Goal: Information Seeking & Learning: Learn about a topic

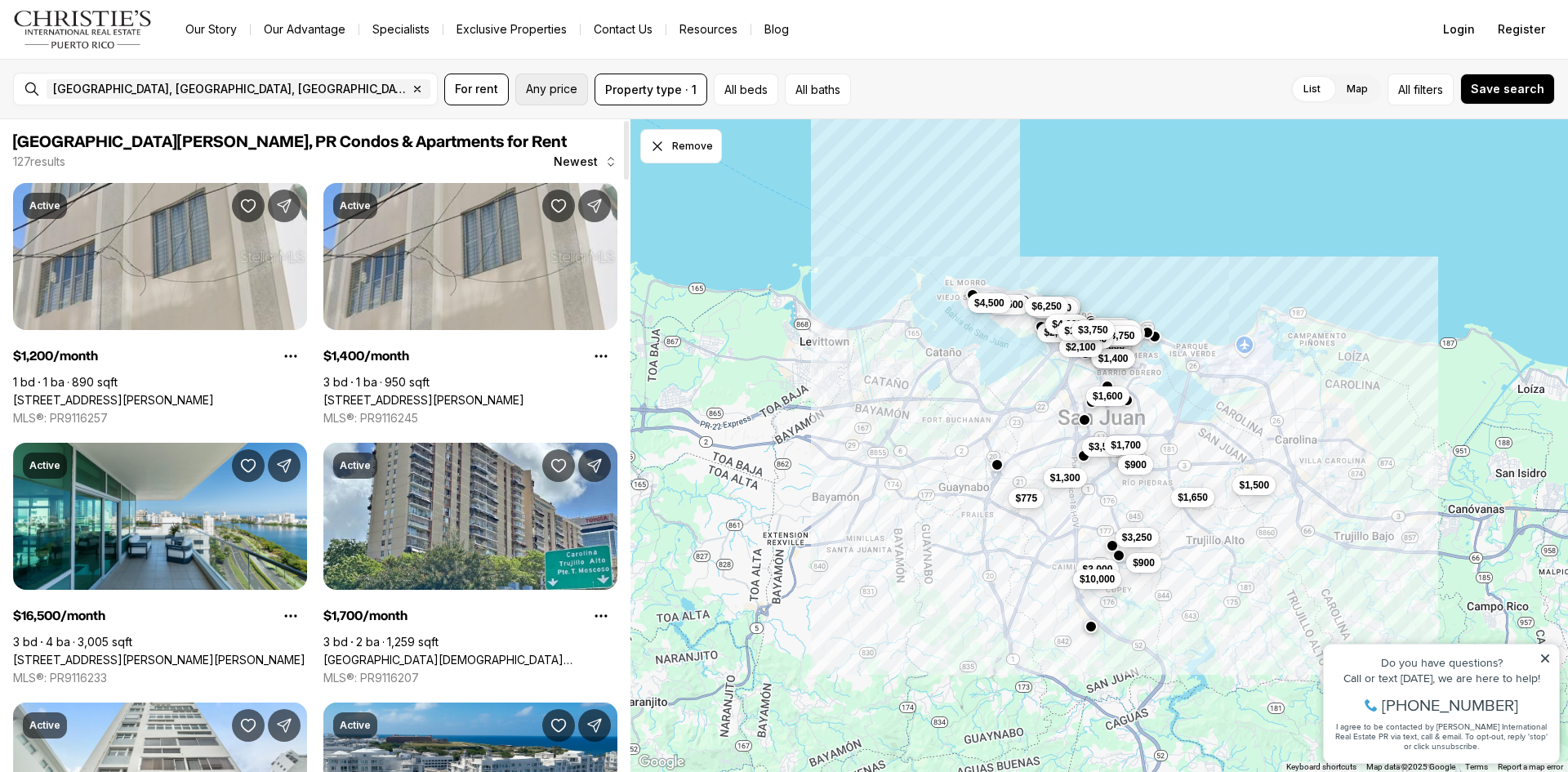
drag, startPoint x: 513, startPoint y: 84, endPoint x: 550, endPoint y: 100, distance: 40.3
click at [513, 84] on div "For rent Any price Property type · 1 All beds All baths" at bounding box center [648, 89] width 407 height 32
click at [550, 100] on button "Any price" at bounding box center [551, 89] width 73 height 32
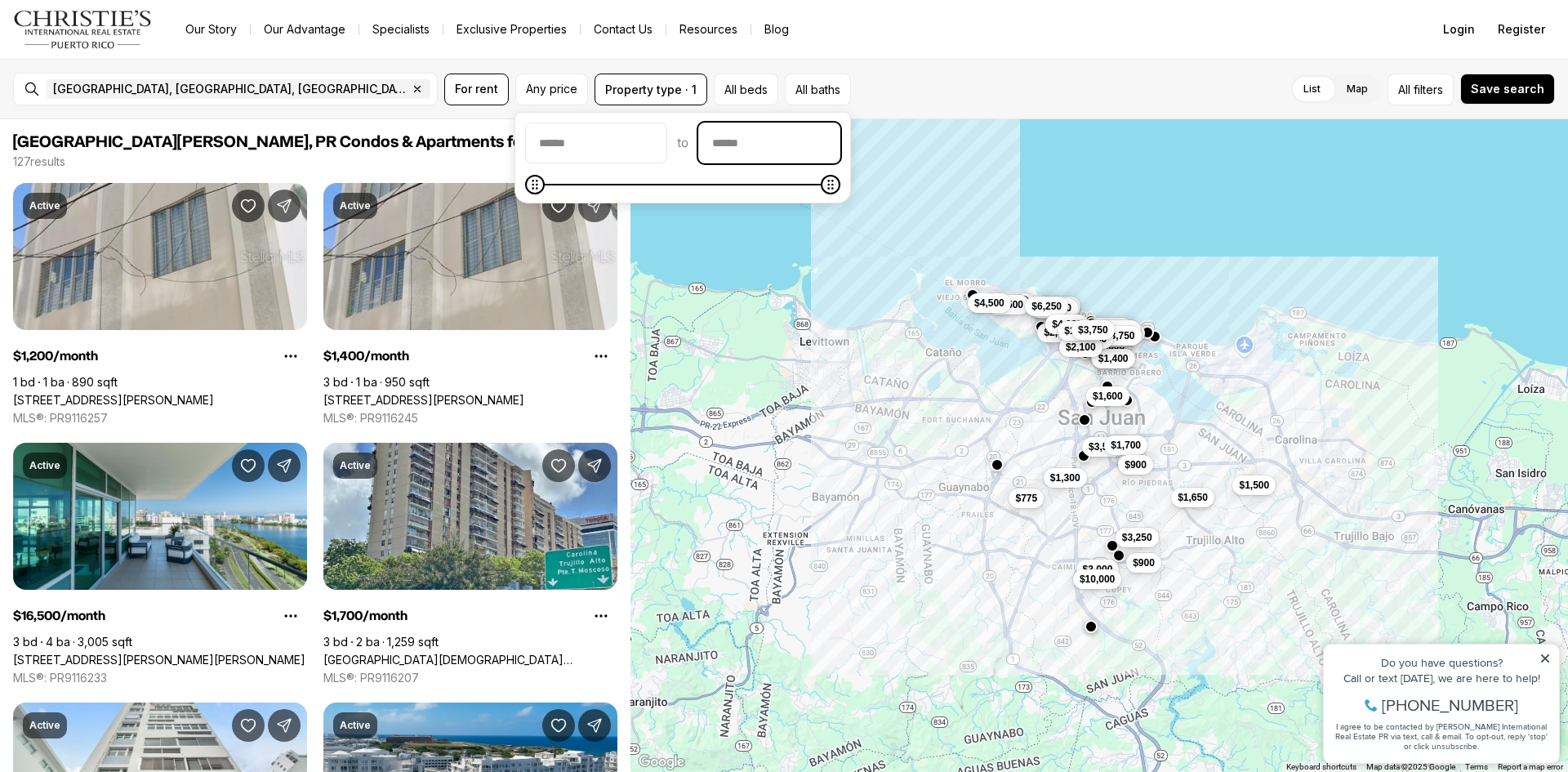
click at [804, 153] on input "priceMax" at bounding box center [770, 142] width 141 height 39
type input "******"
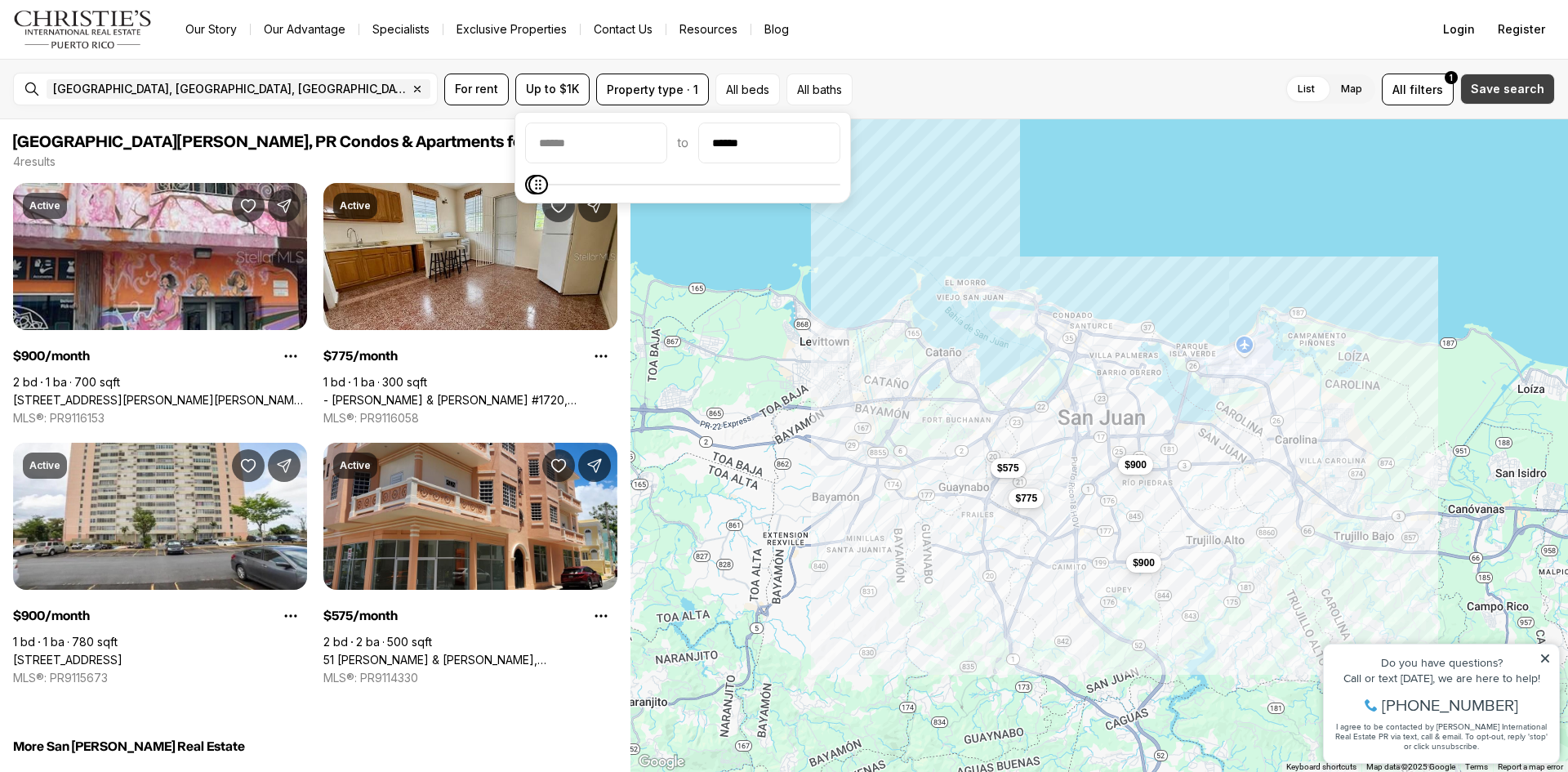
click at [1523, 97] on button "Save search" at bounding box center [1508, 89] width 95 height 31
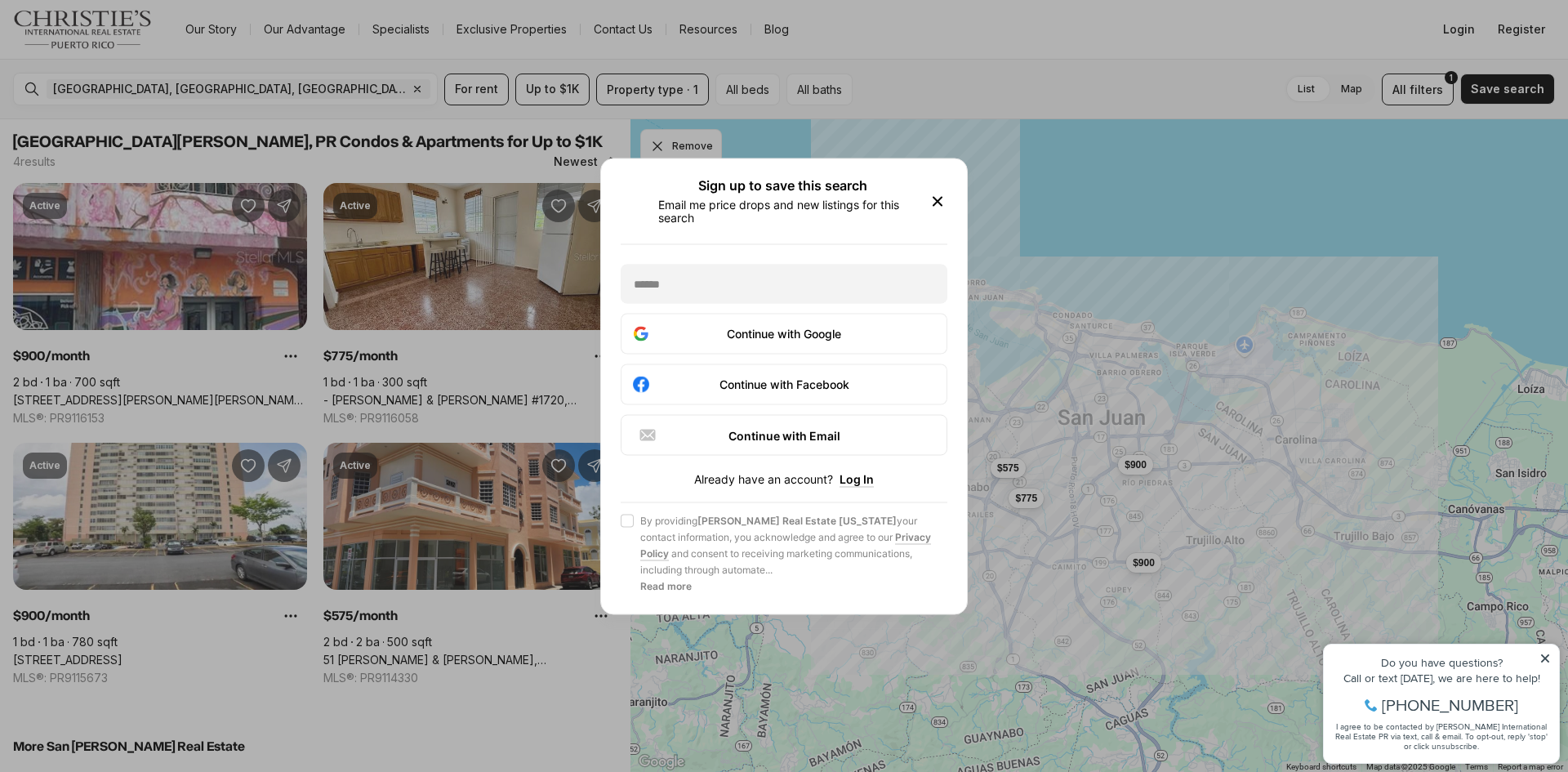
click at [935, 203] on icon "button" at bounding box center [937, 201] width 20 height 20
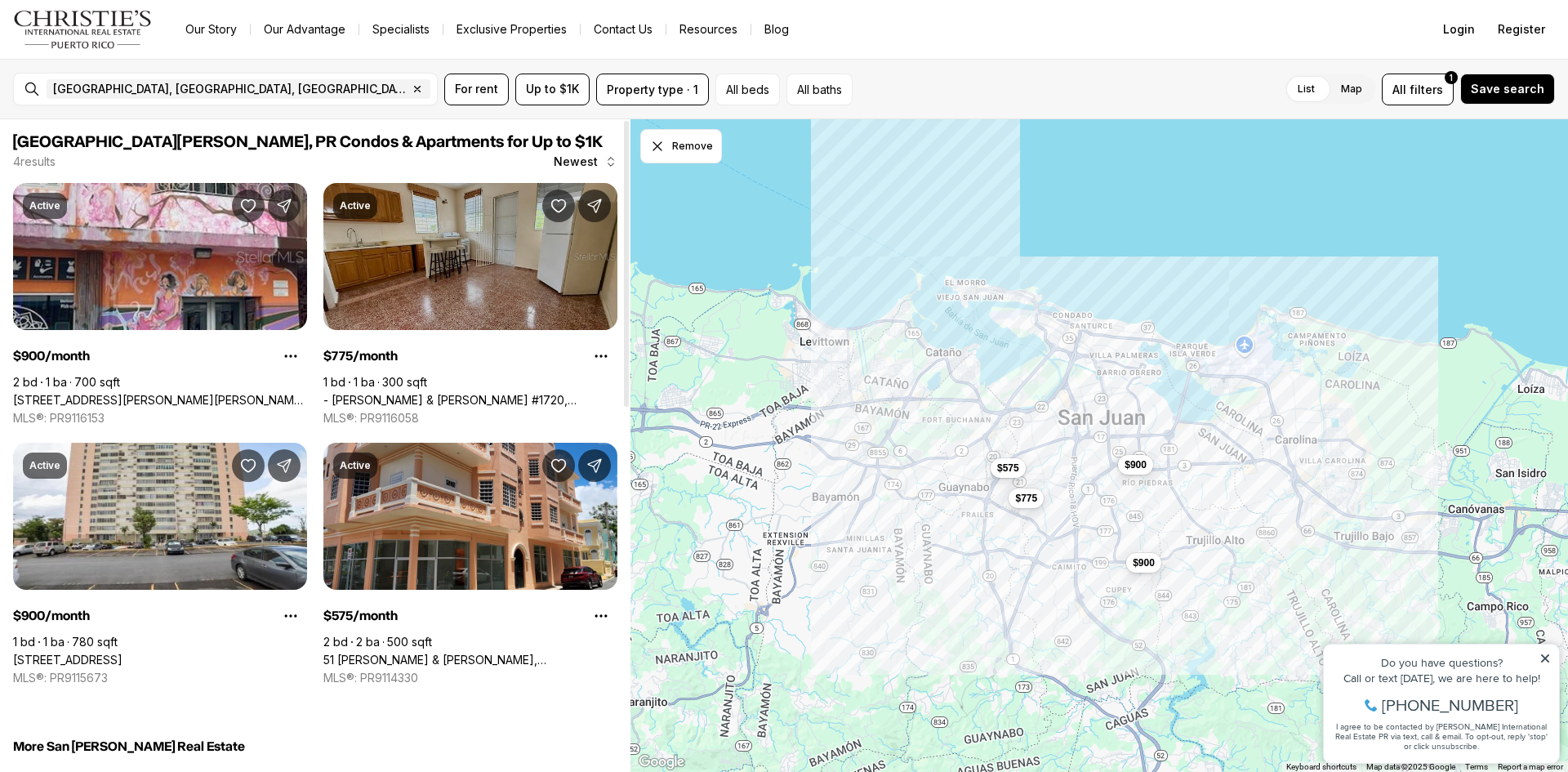
click at [394, 393] on link "- JOSE FERRER & FERRER #1720, SAN JUAN PR, 00921" at bounding box center [470, 400] width 294 height 15
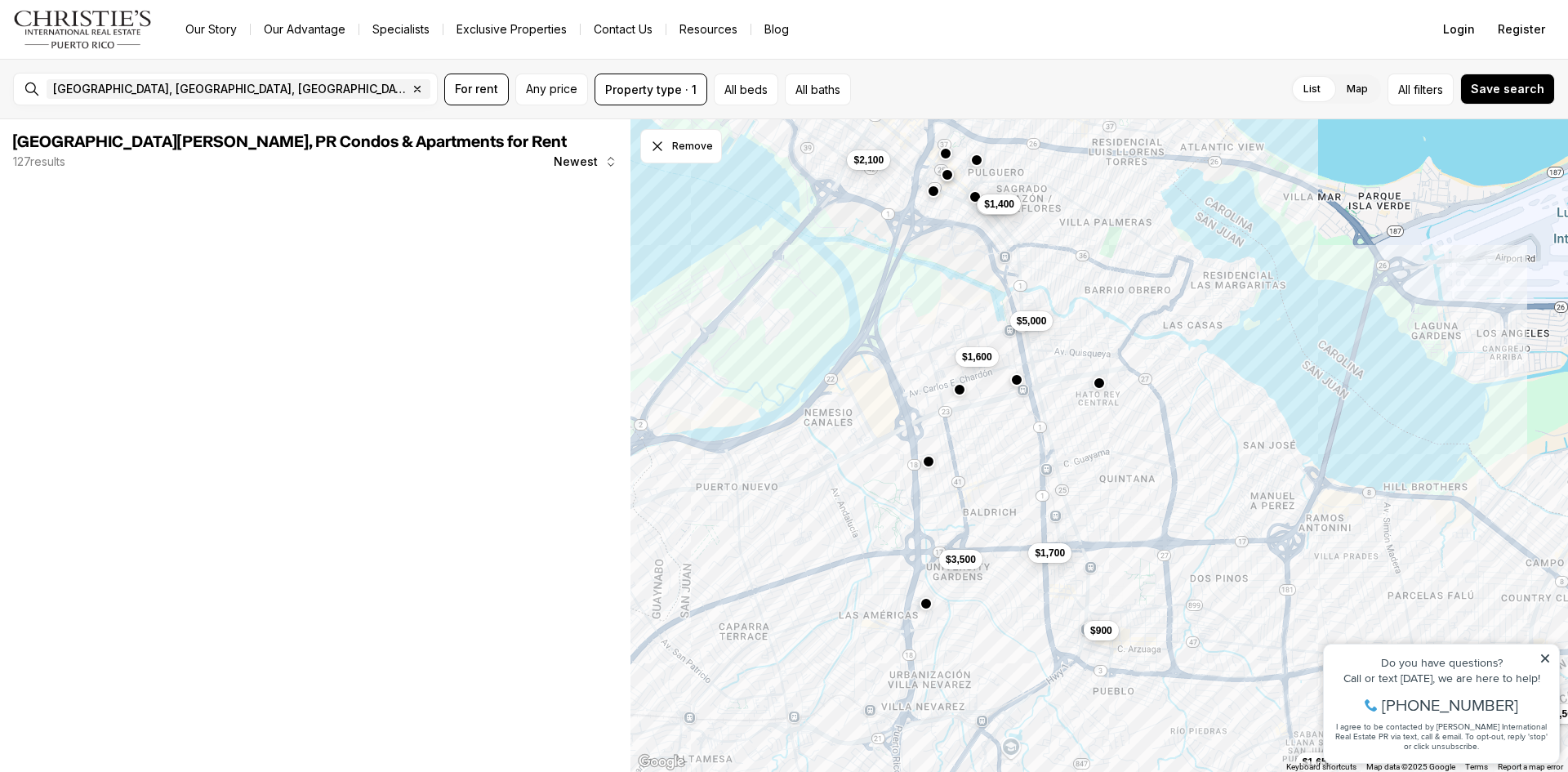
drag, startPoint x: 1014, startPoint y: 346, endPoint x: 1133, endPoint y: 372, distance: 121.8
click at [1133, 372] on div "$3,500 $1,600 $1,200 $5,000 $1,700 $1,400 $1,500 $1,650 $900 $2,100" at bounding box center [1099, 446] width 937 height 653
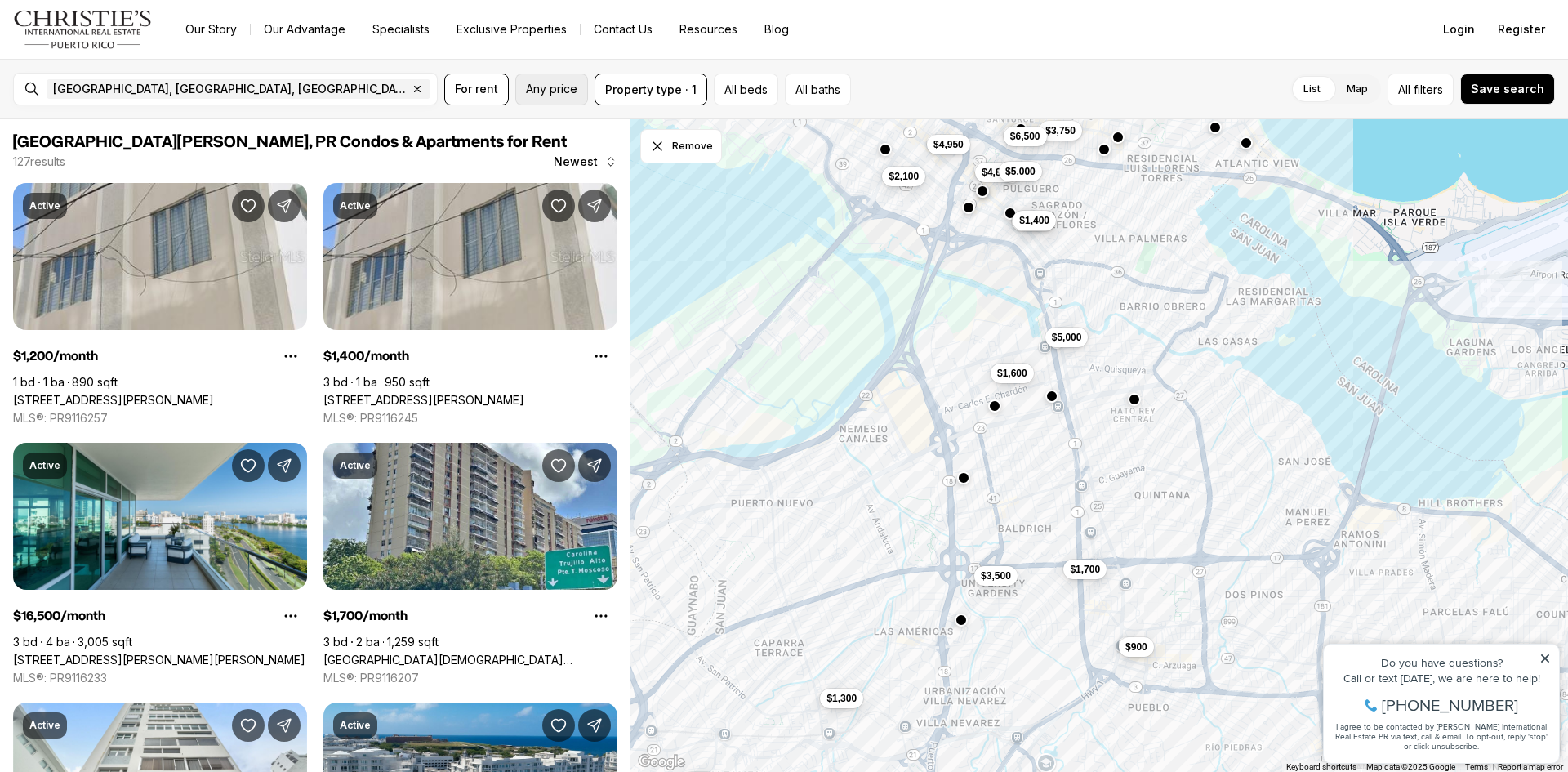
click at [545, 85] on span "Any price" at bounding box center [551, 89] width 51 height 13
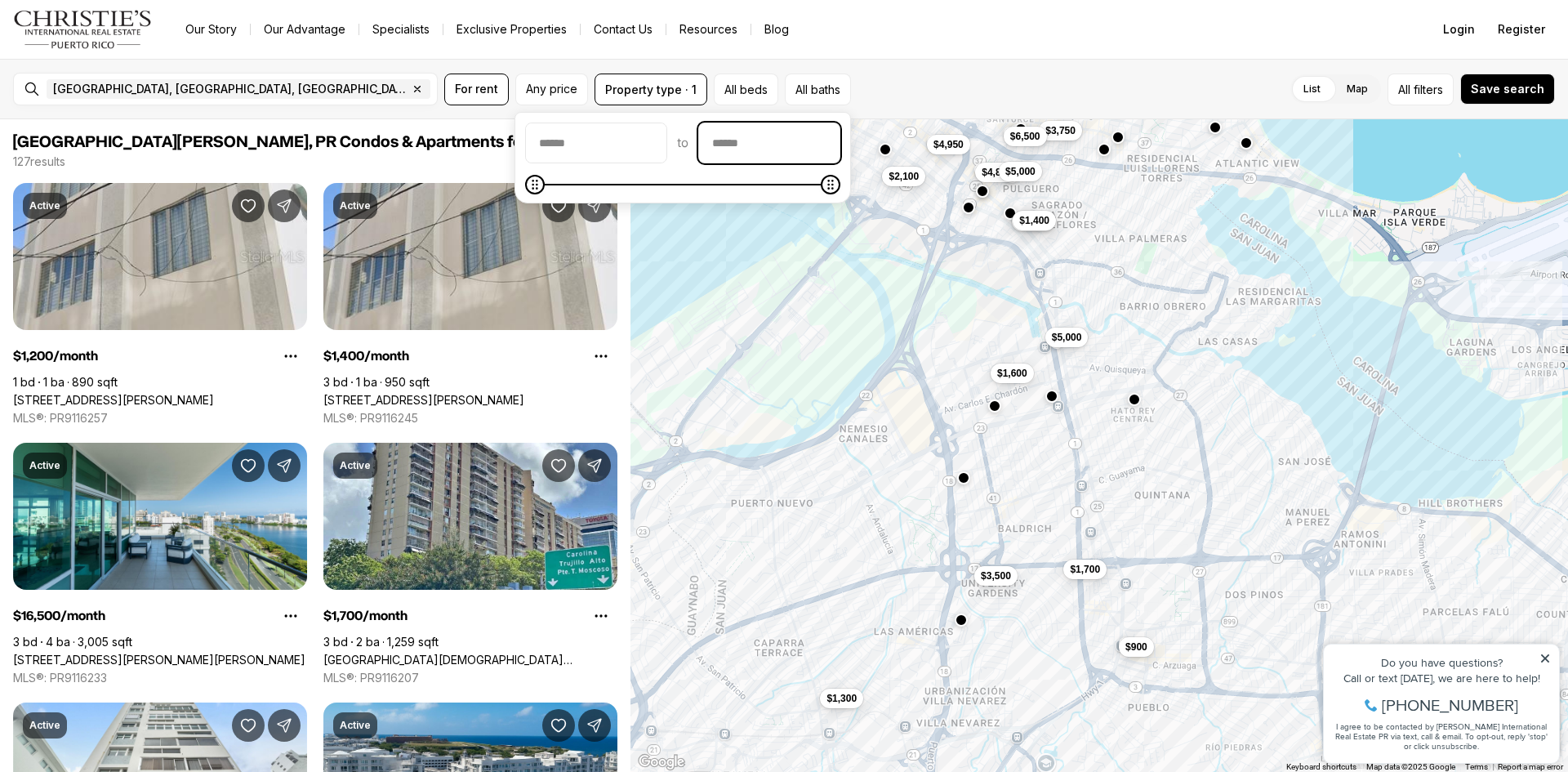
click at [770, 149] on input "priceMax" at bounding box center [770, 142] width 141 height 39
type input "******"
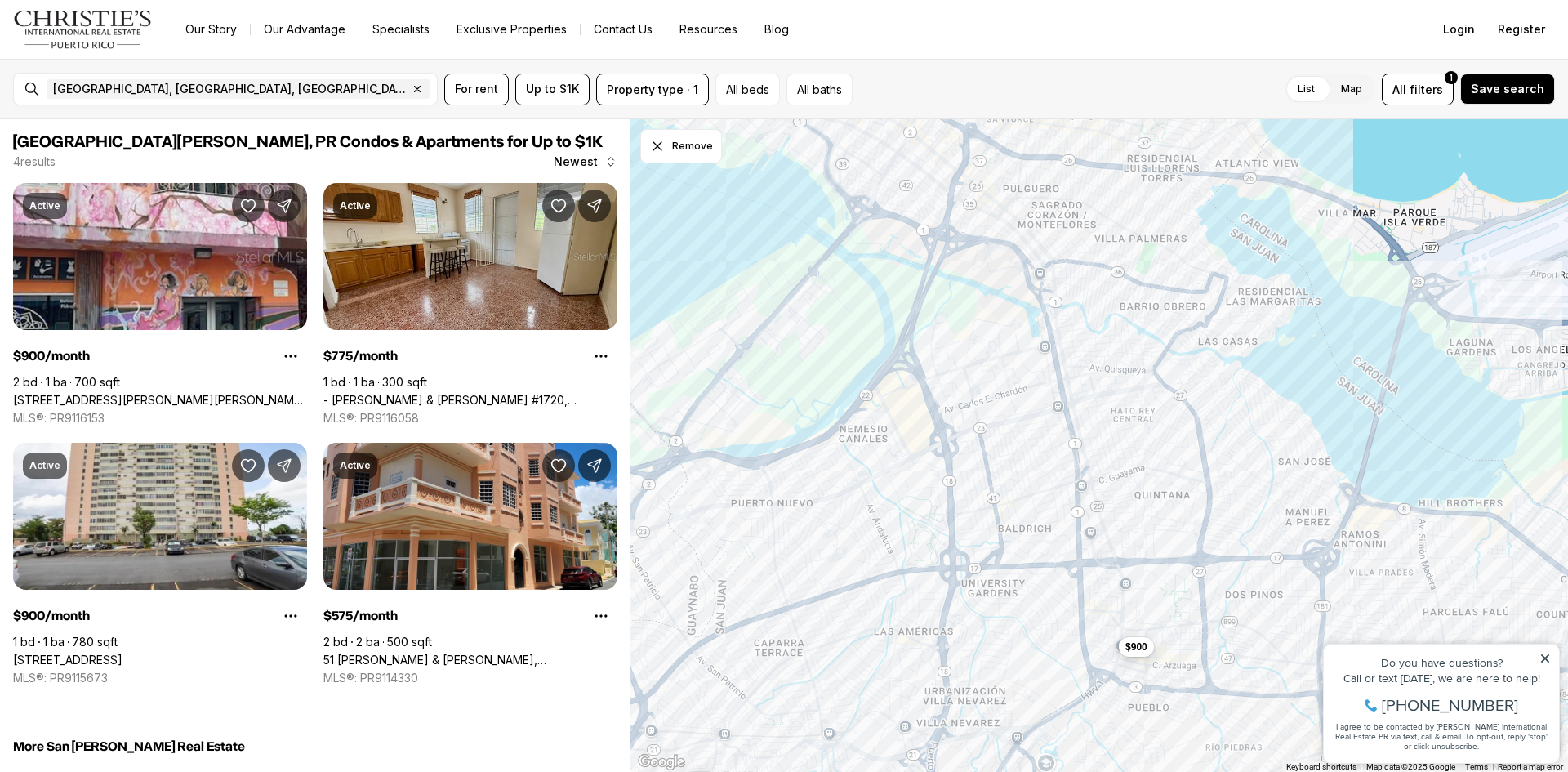
click at [914, 56] on nav "Go to: Homepage Our Story Our Advantage Specialists Exclusive Properties Contac…" at bounding box center [784, 29] width 1568 height 59
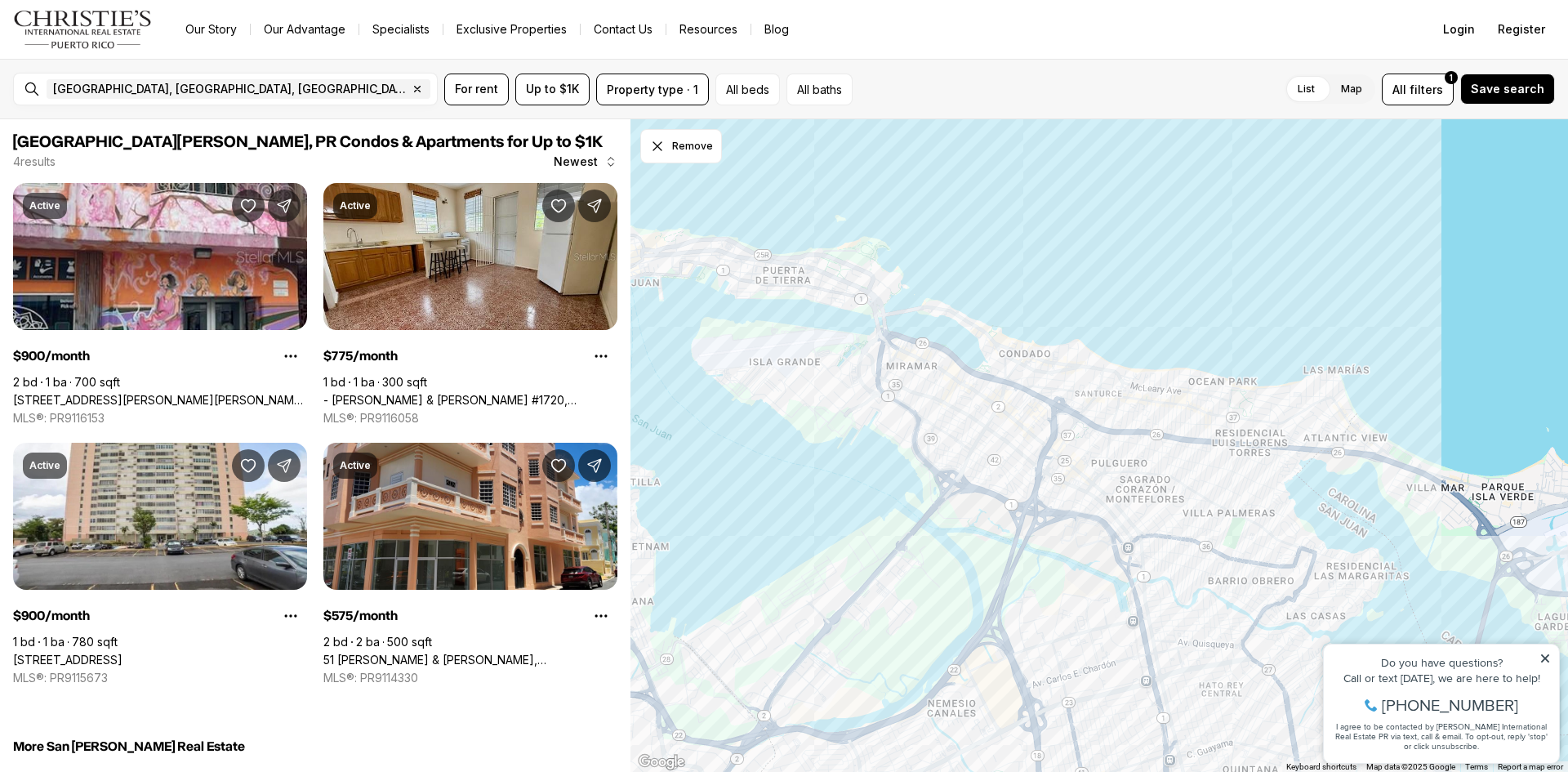
drag, startPoint x: 907, startPoint y: 240, endPoint x: 993, endPoint y: 490, distance: 264.4
click at [993, 490] on div "$900 $775" at bounding box center [1099, 446] width 937 height 653
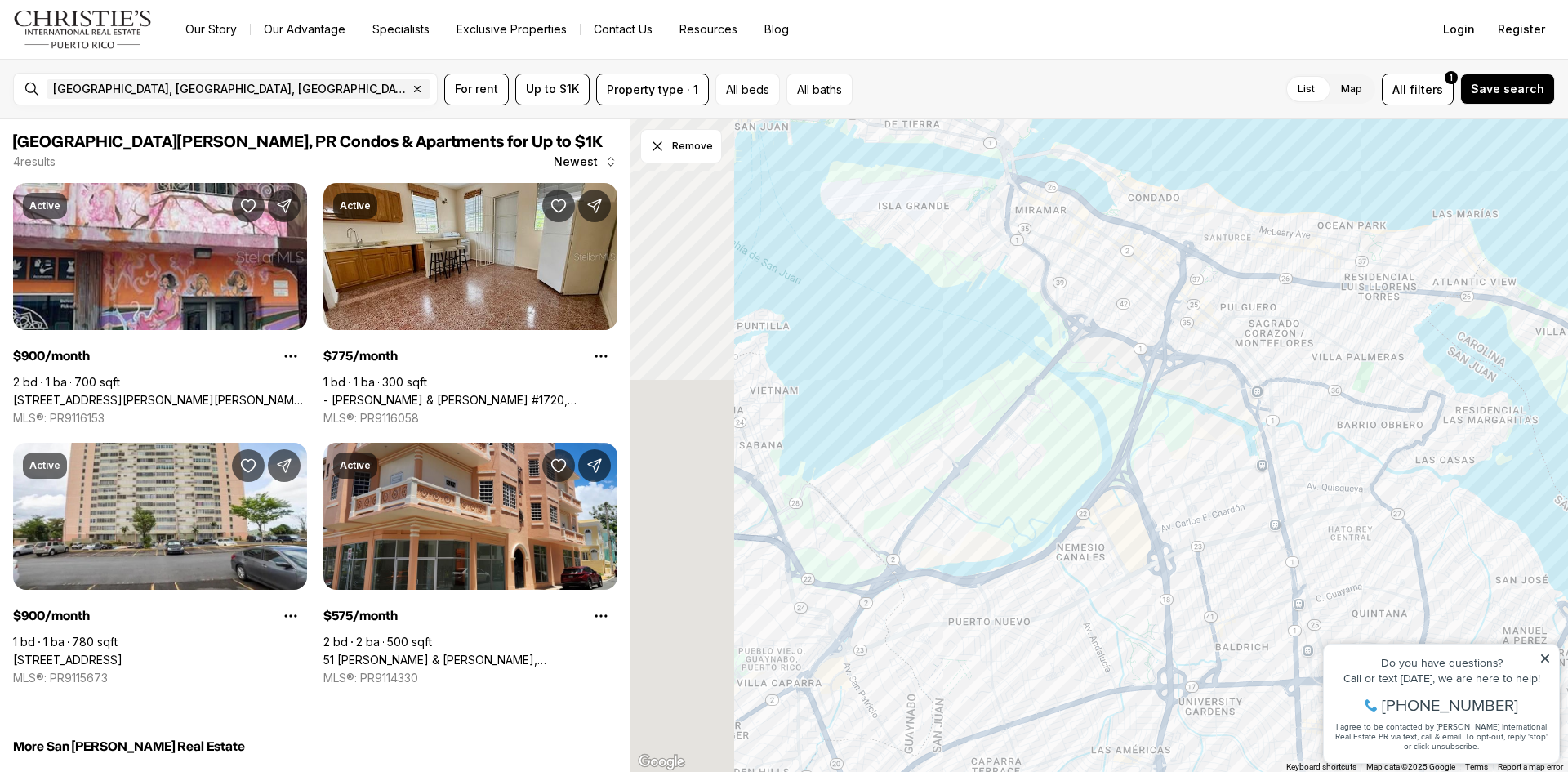
drag, startPoint x: 832, startPoint y: 398, endPoint x: 985, endPoint y: 185, distance: 262.3
click at [985, 185] on div at bounding box center [1099, 446] width 937 height 653
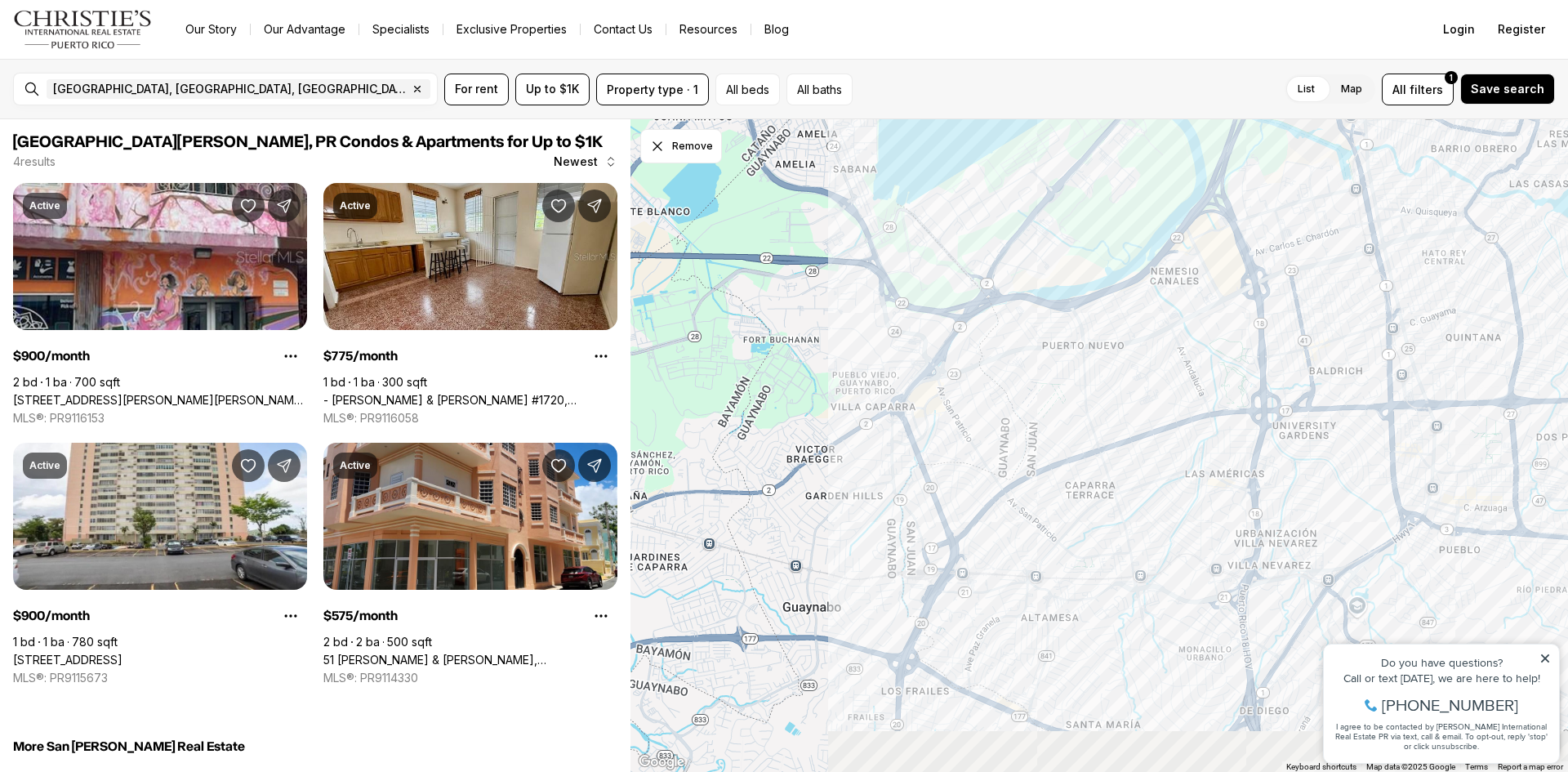
drag, startPoint x: 1024, startPoint y: 498, endPoint x: 1049, endPoint y: 420, distance: 81.9
click at [1098, 280] on div at bounding box center [1099, 446] width 937 height 653
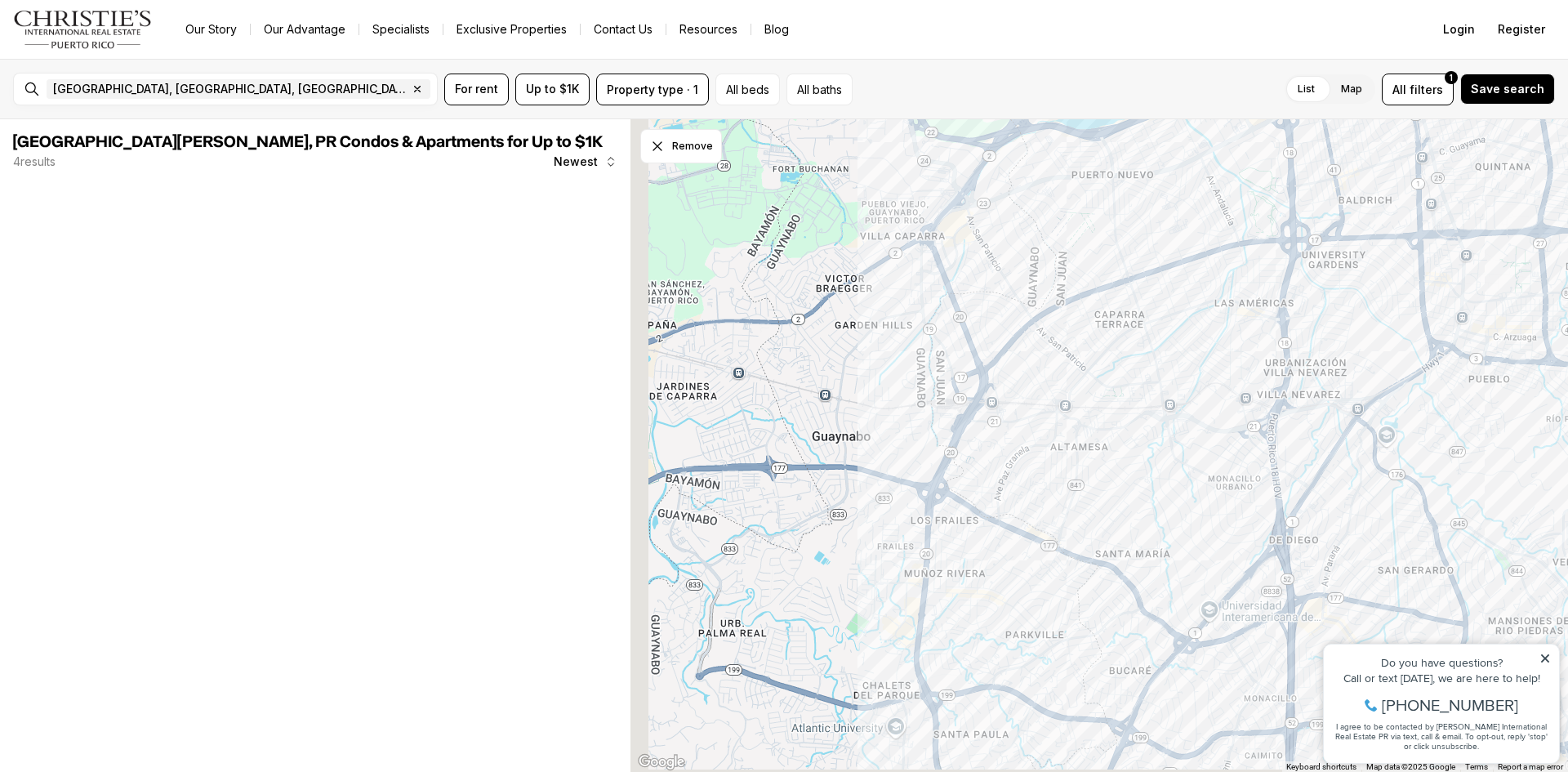
drag, startPoint x: 1018, startPoint y: 492, endPoint x: 1054, endPoint y: 290, distance: 205.2
click at [1054, 290] on div at bounding box center [1099, 446] width 937 height 653
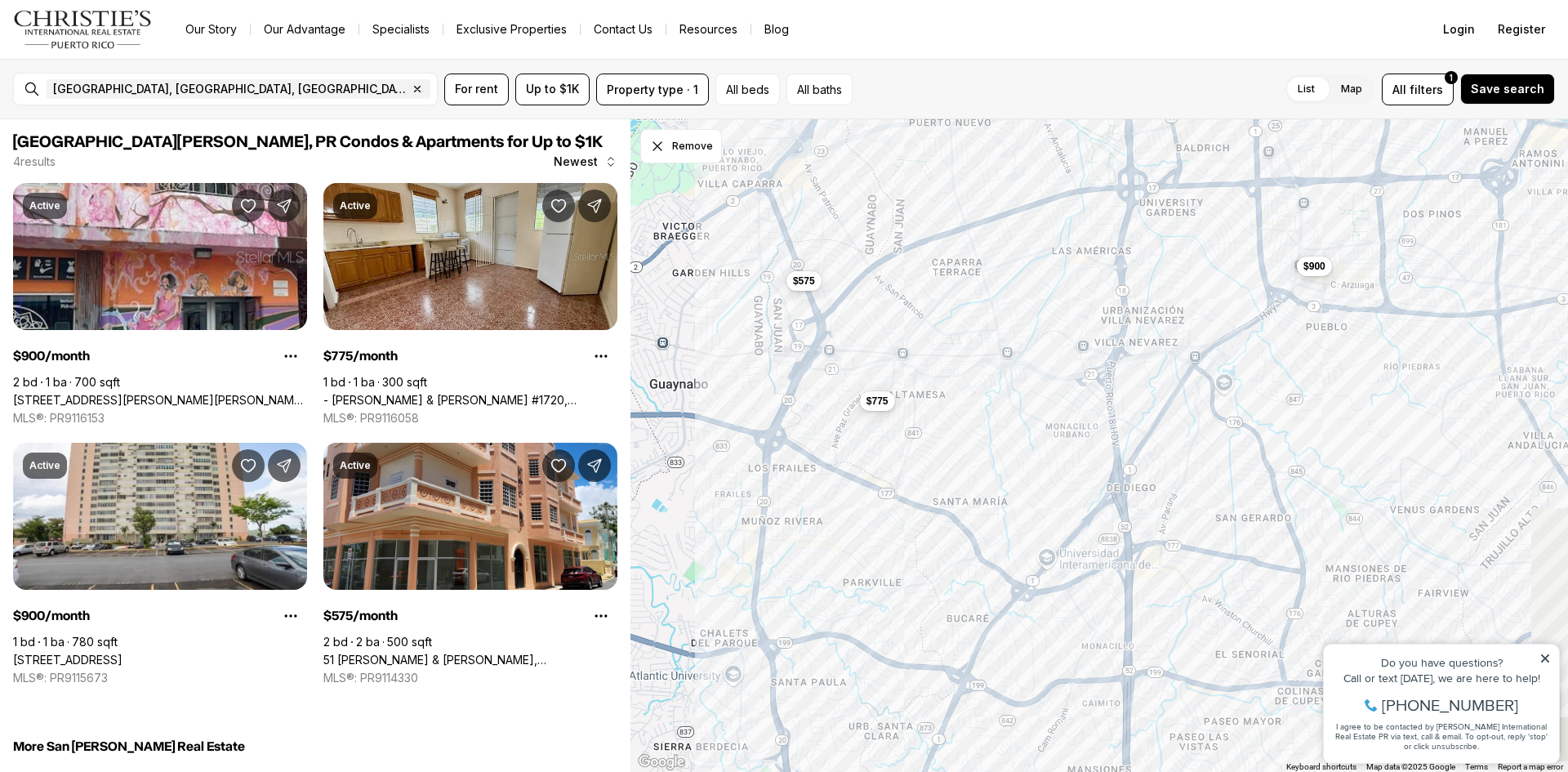
drag, startPoint x: 1229, startPoint y: 538, endPoint x: 1060, endPoint y: 473, distance: 181.1
click at [1060, 473] on div "$900 $575 $775 $900" at bounding box center [1099, 446] width 937 height 653
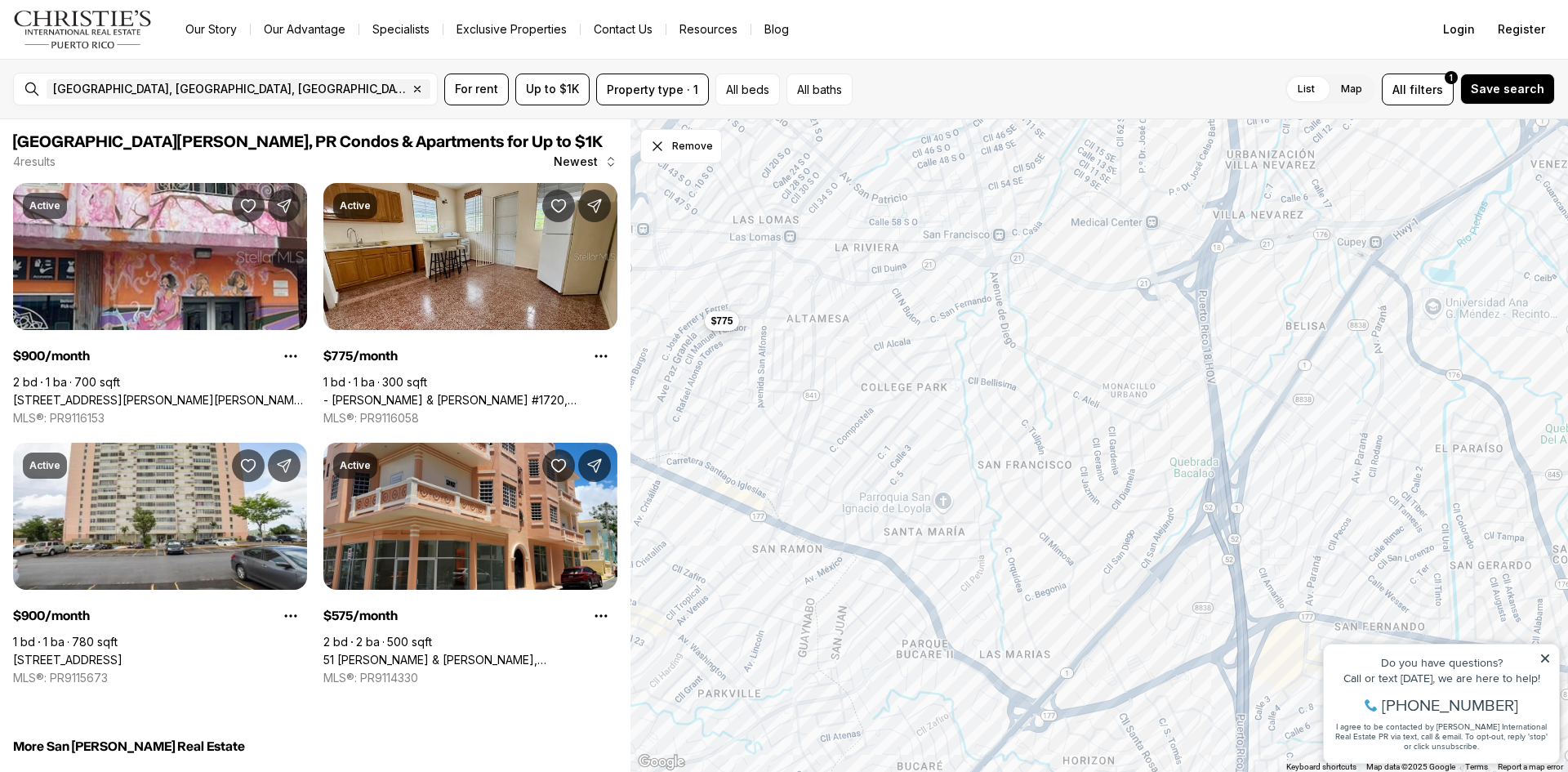
click at [723, 325] on span "$775" at bounding box center [722, 321] width 22 height 13
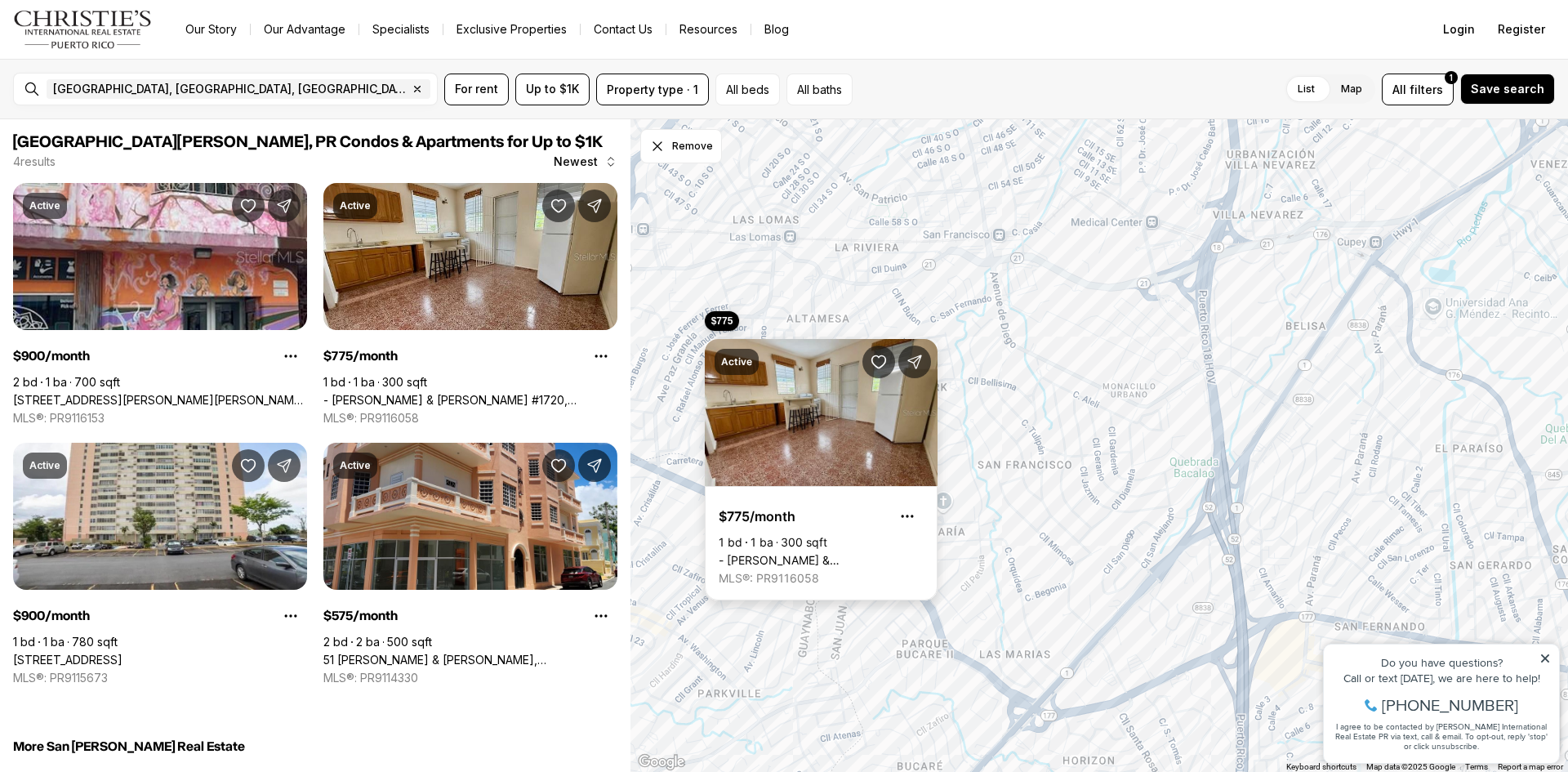
click at [768, 553] on link "- JOSE FERRER & FERRER #1720, SAN JUAN PR, 00921" at bounding box center [822, 560] width 205 height 15
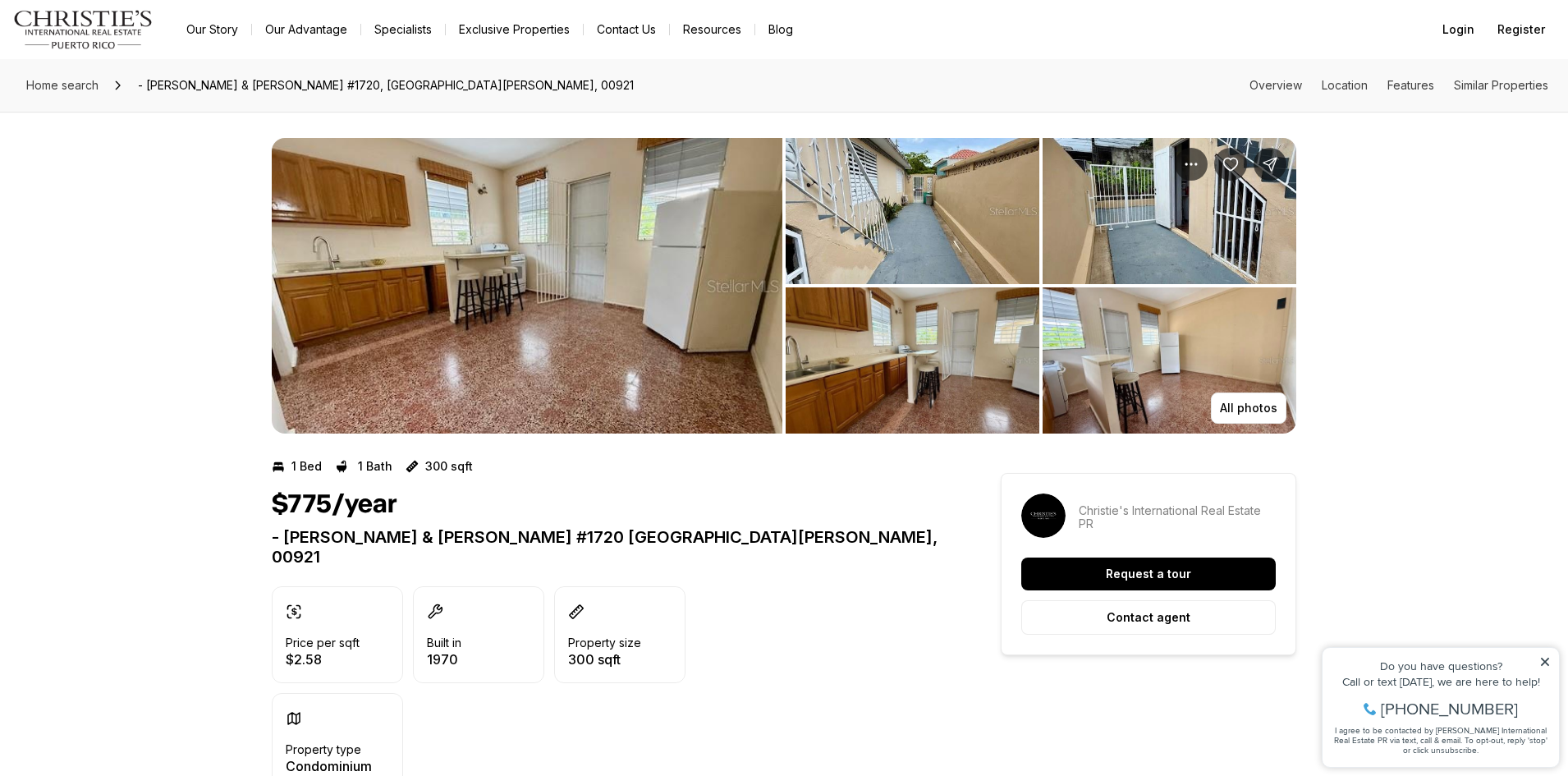
click at [620, 214] on img "View image gallery" at bounding box center [527, 286] width 511 height 296
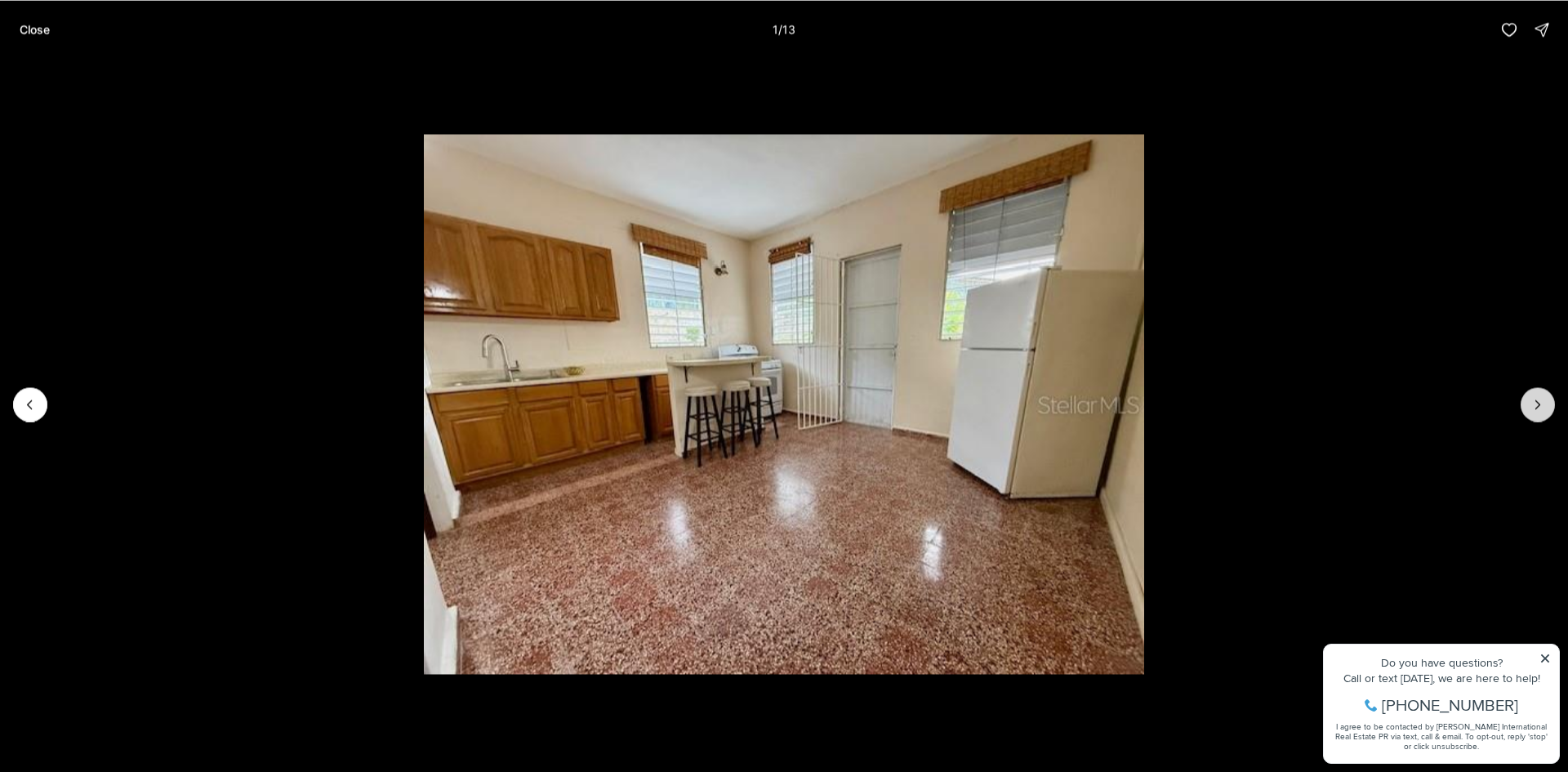
click at [1540, 404] on icon "Next slide" at bounding box center [1538, 404] width 4 height 8
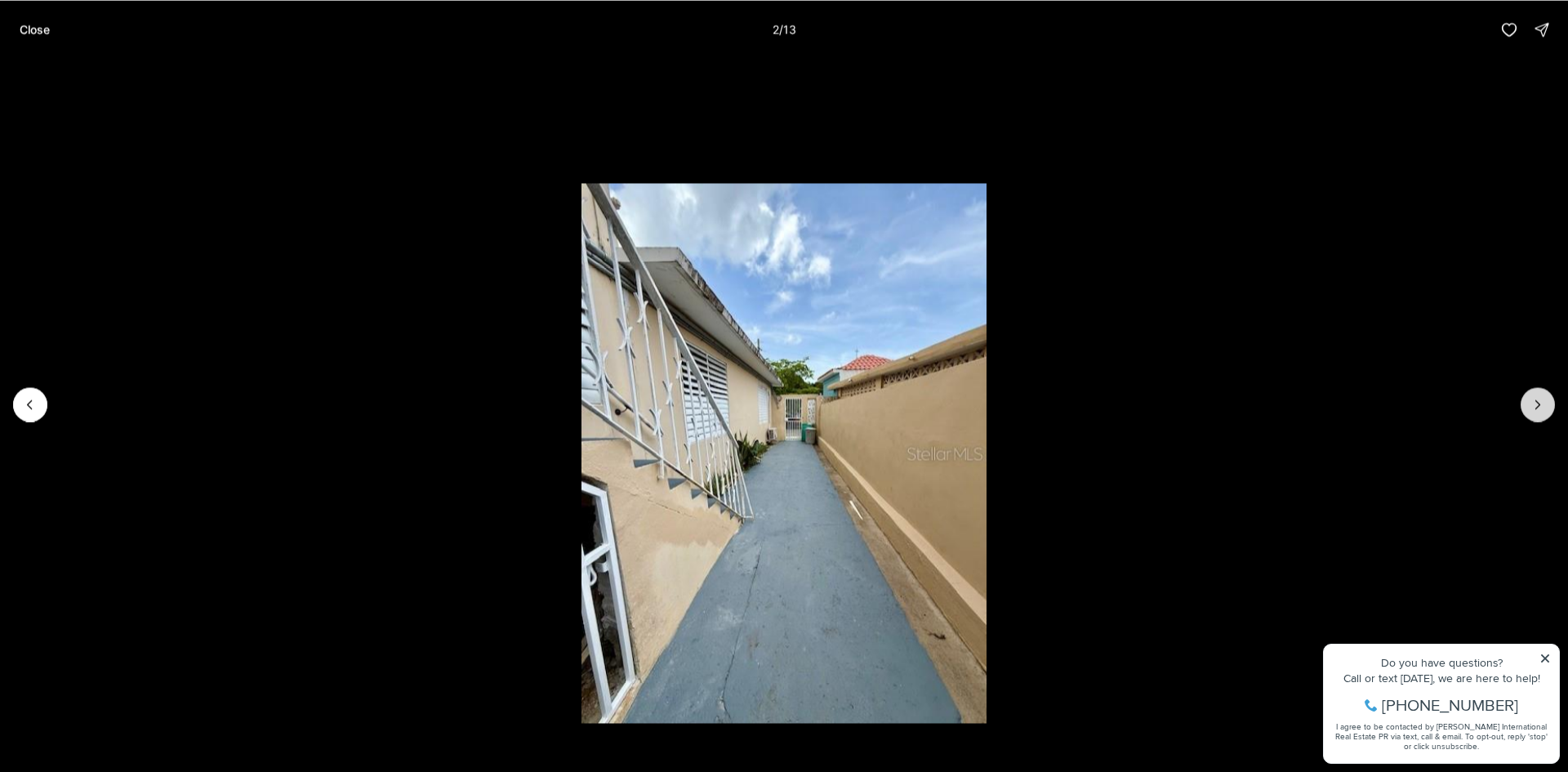
click at [1540, 404] on icon "Next slide" at bounding box center [1538, 404] width 4 height 8
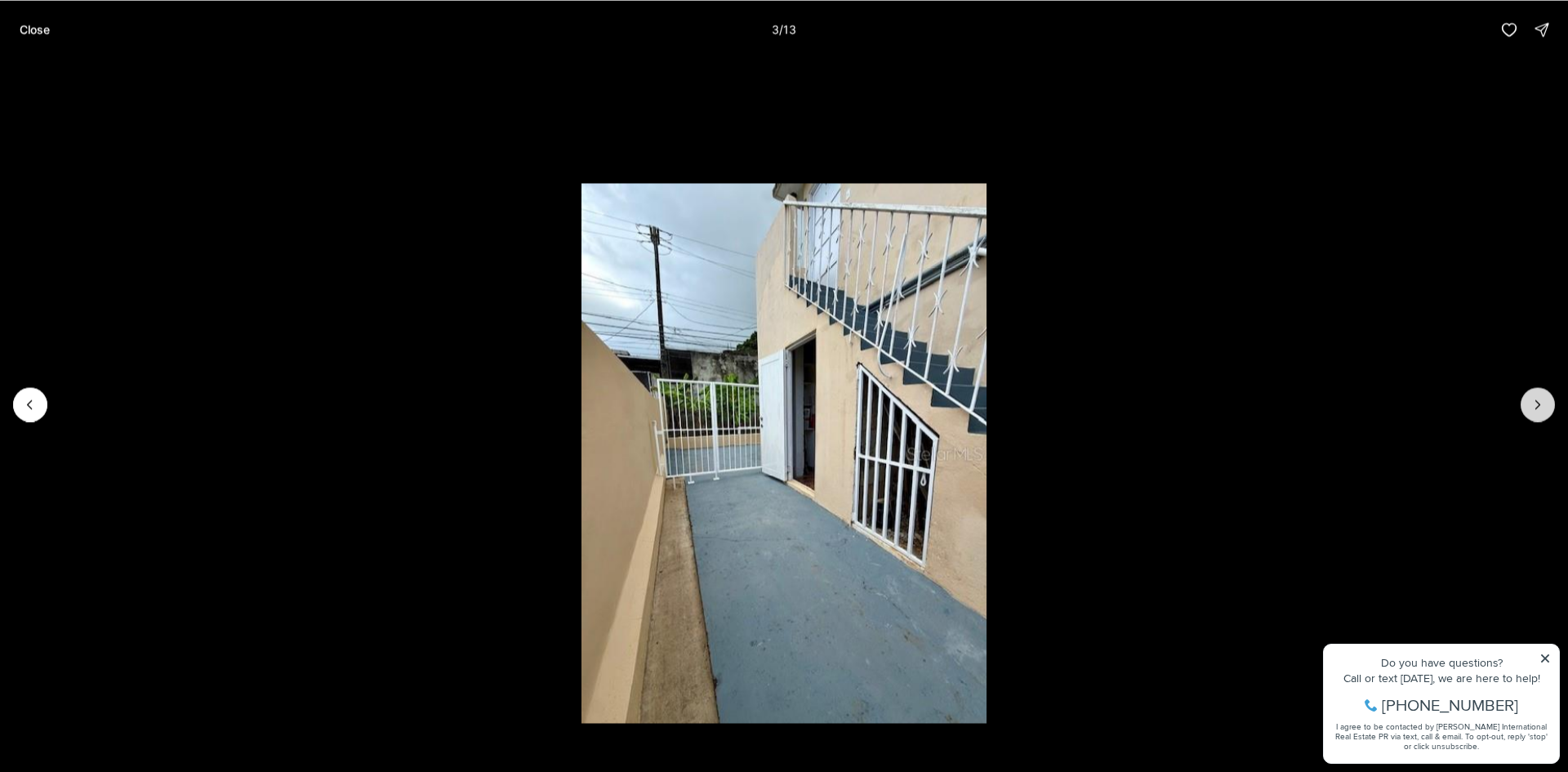
click at [1540, 404] on icon "Next slide" at bounding box center [1538, 404] width 4 height 8
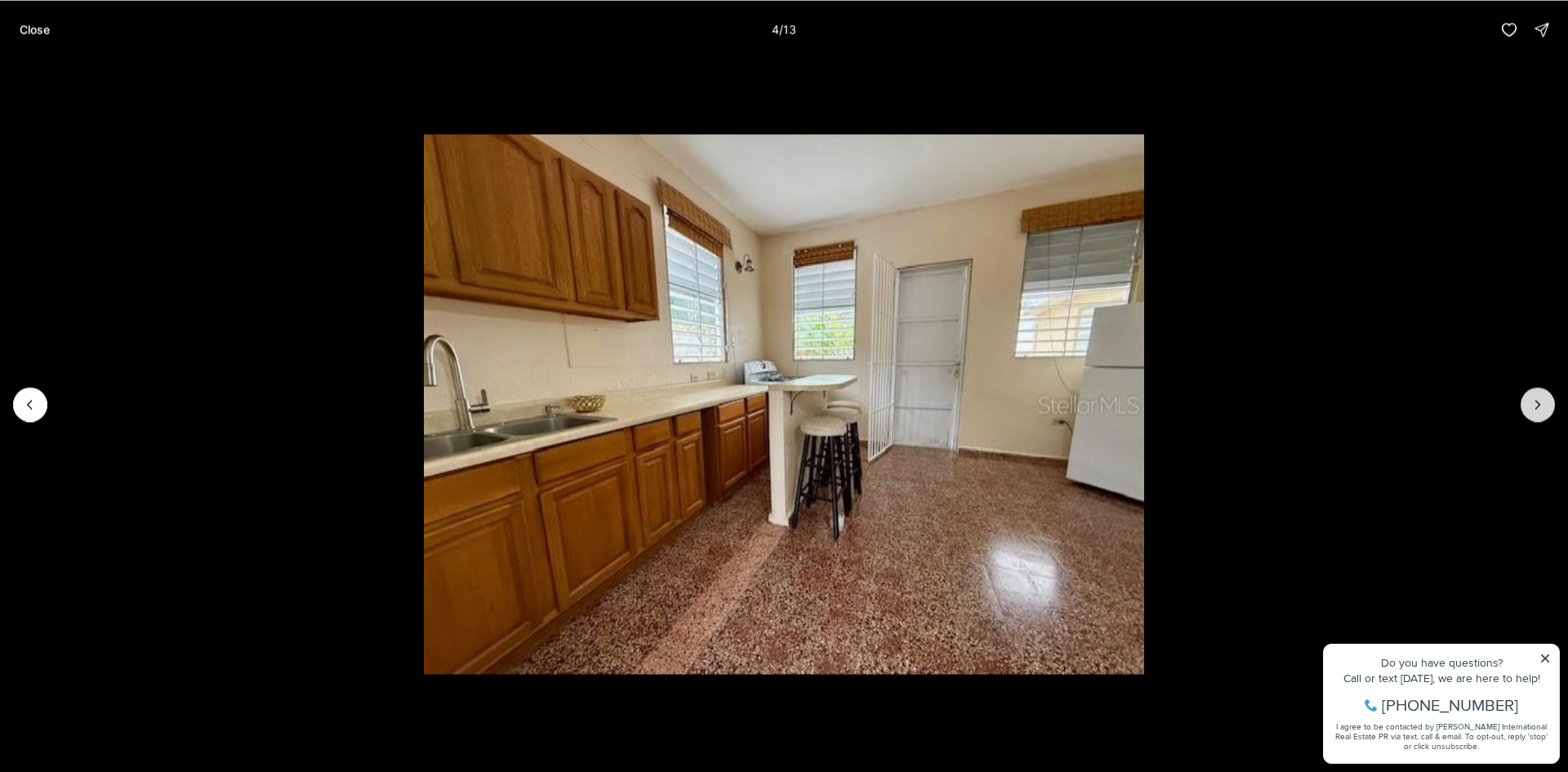
click at [1543, 402] on icon "Next slide" at bounding box center [1538, 404] width 17 height 17
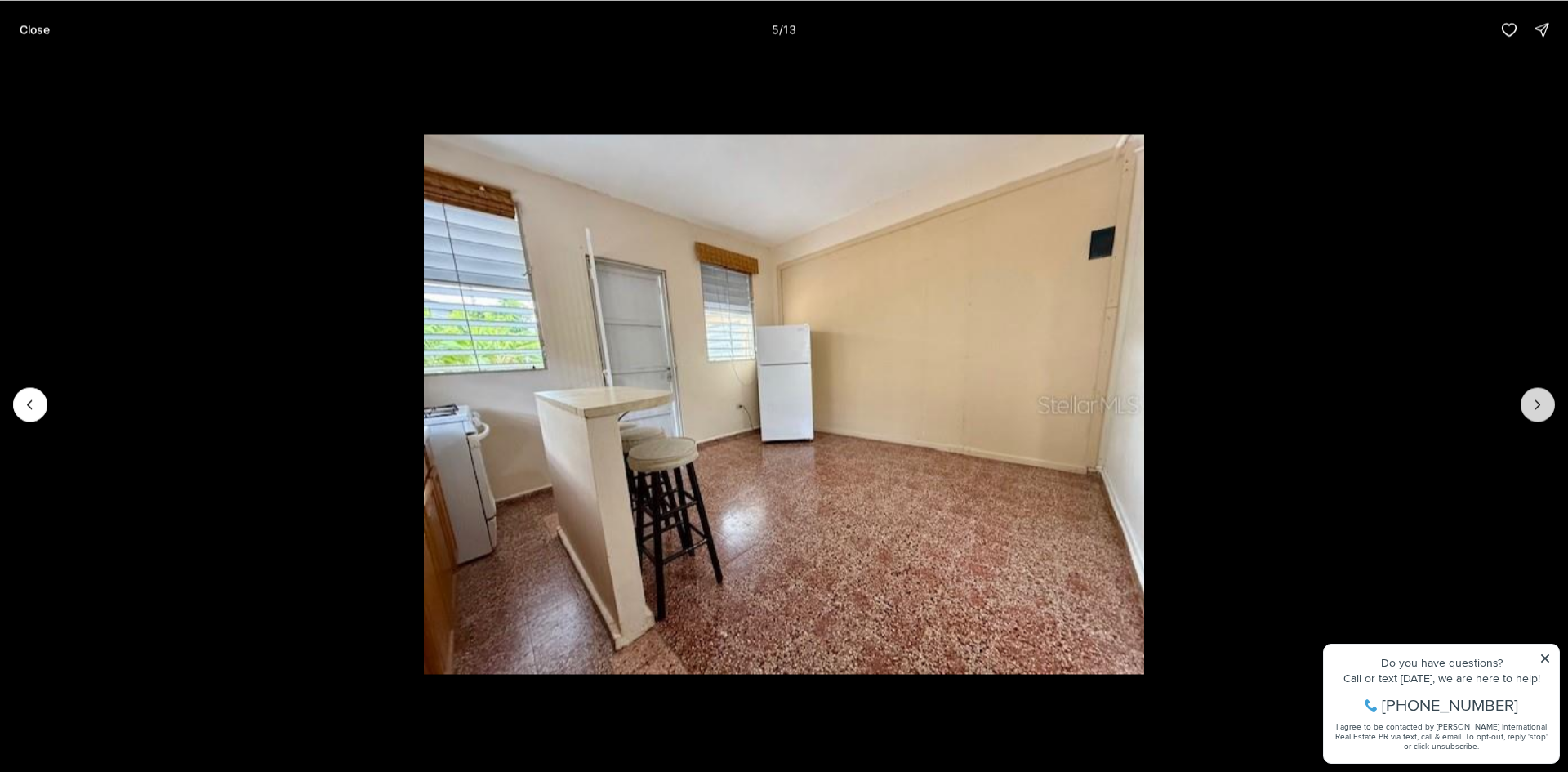
click at [1543, 402] on icon "Next slide" at bounding box center [1538, 404] width 17 height 17
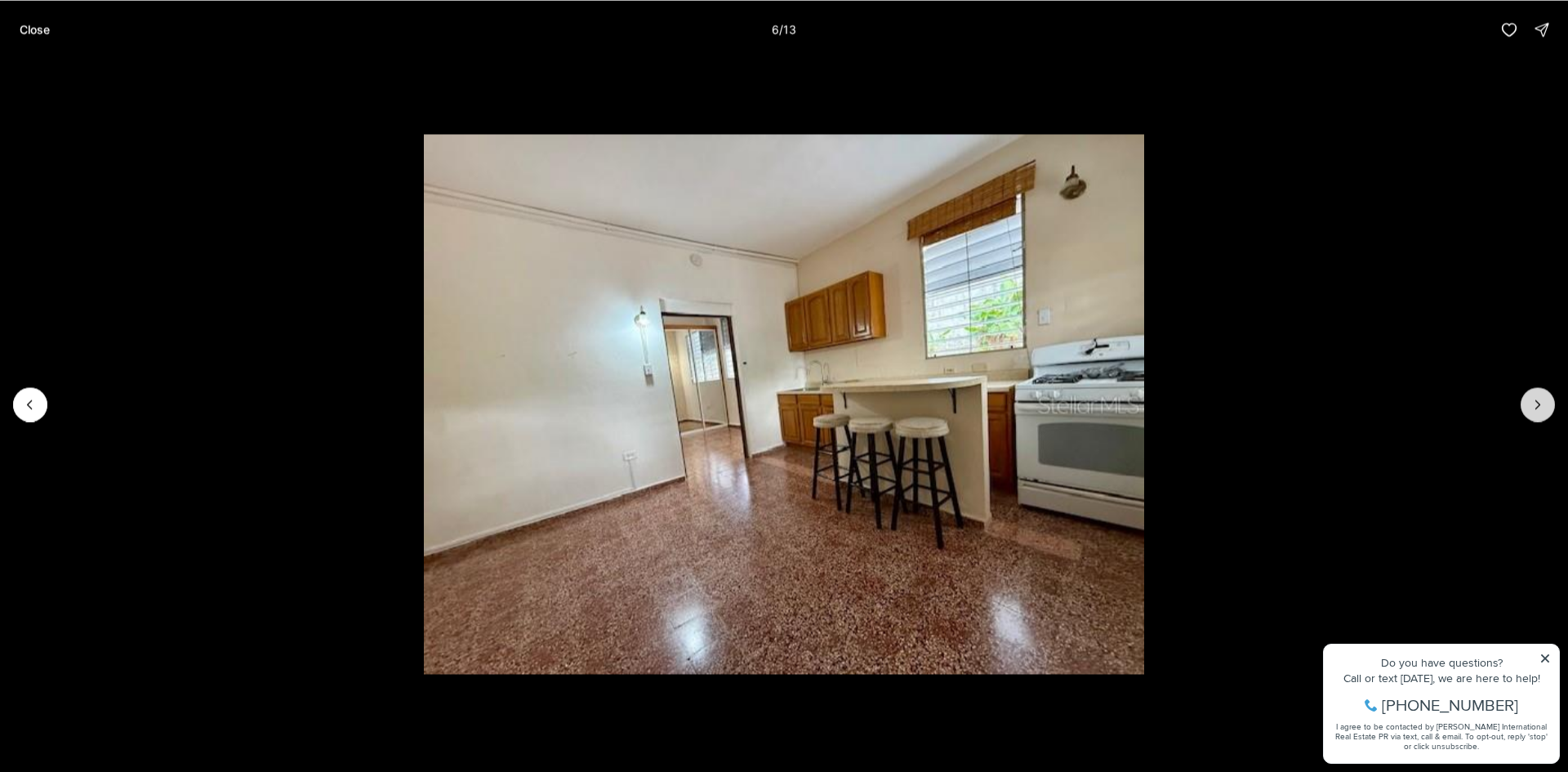
click at [1543, 402] on icon "Next slide" at bounding box center [1538, 404] width 17 height 17
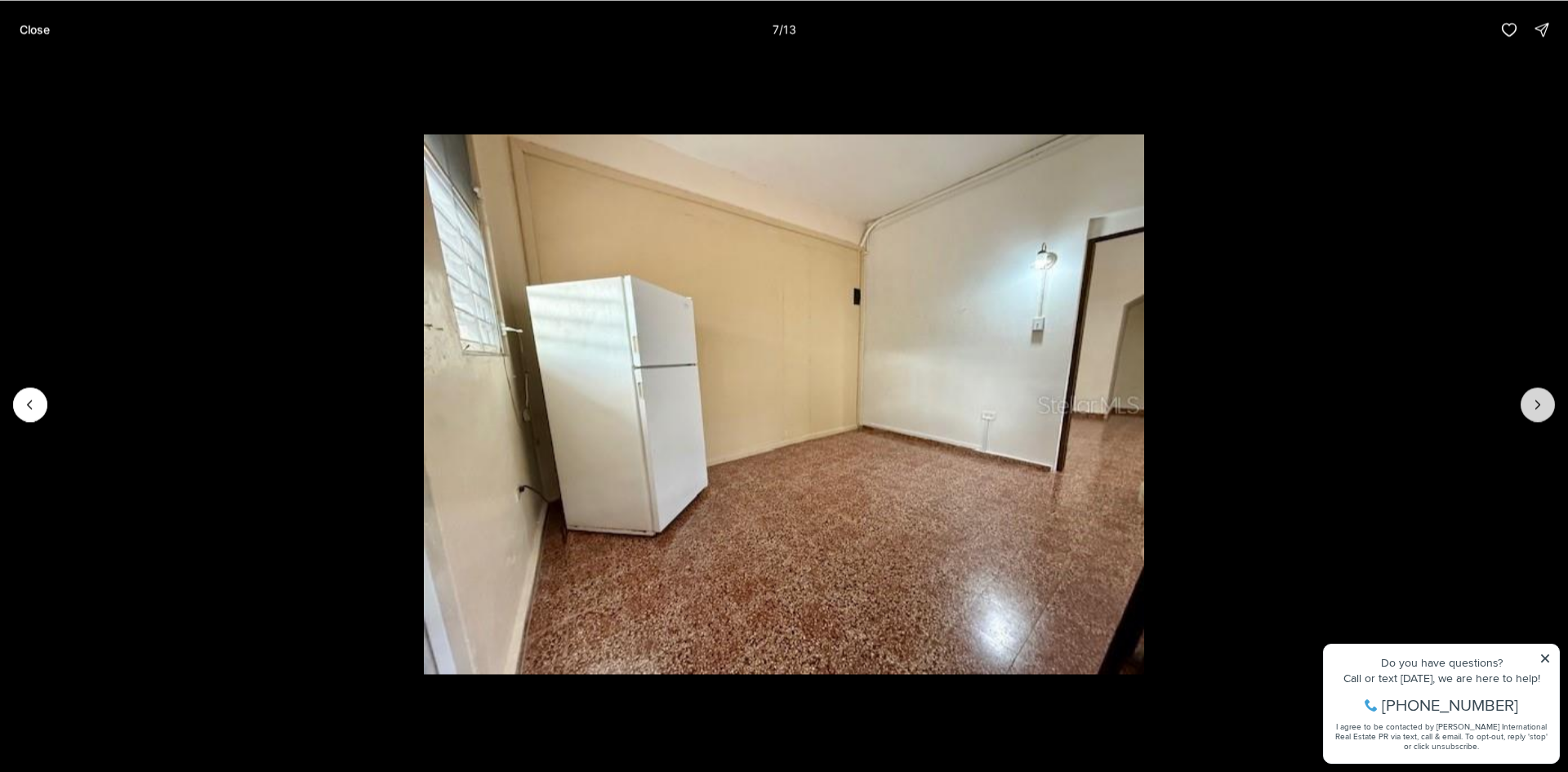
click at [1543, 402] on icon "Next slide" at bounding box center [1538, 404] width 17 height 17
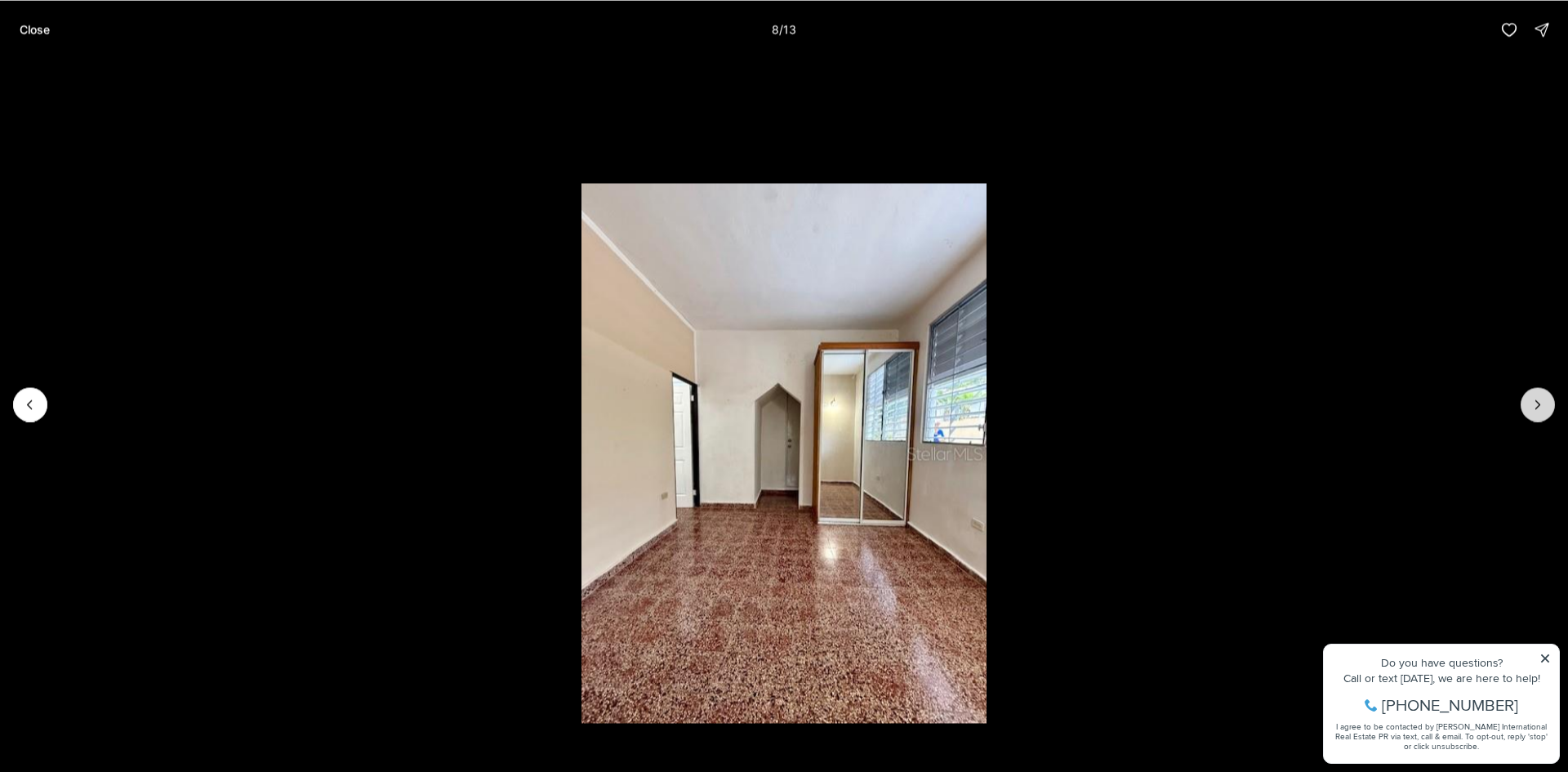
click at [1543, 402] on icon "Next slide" at bounding box center [1538, 404] width 17 height 17
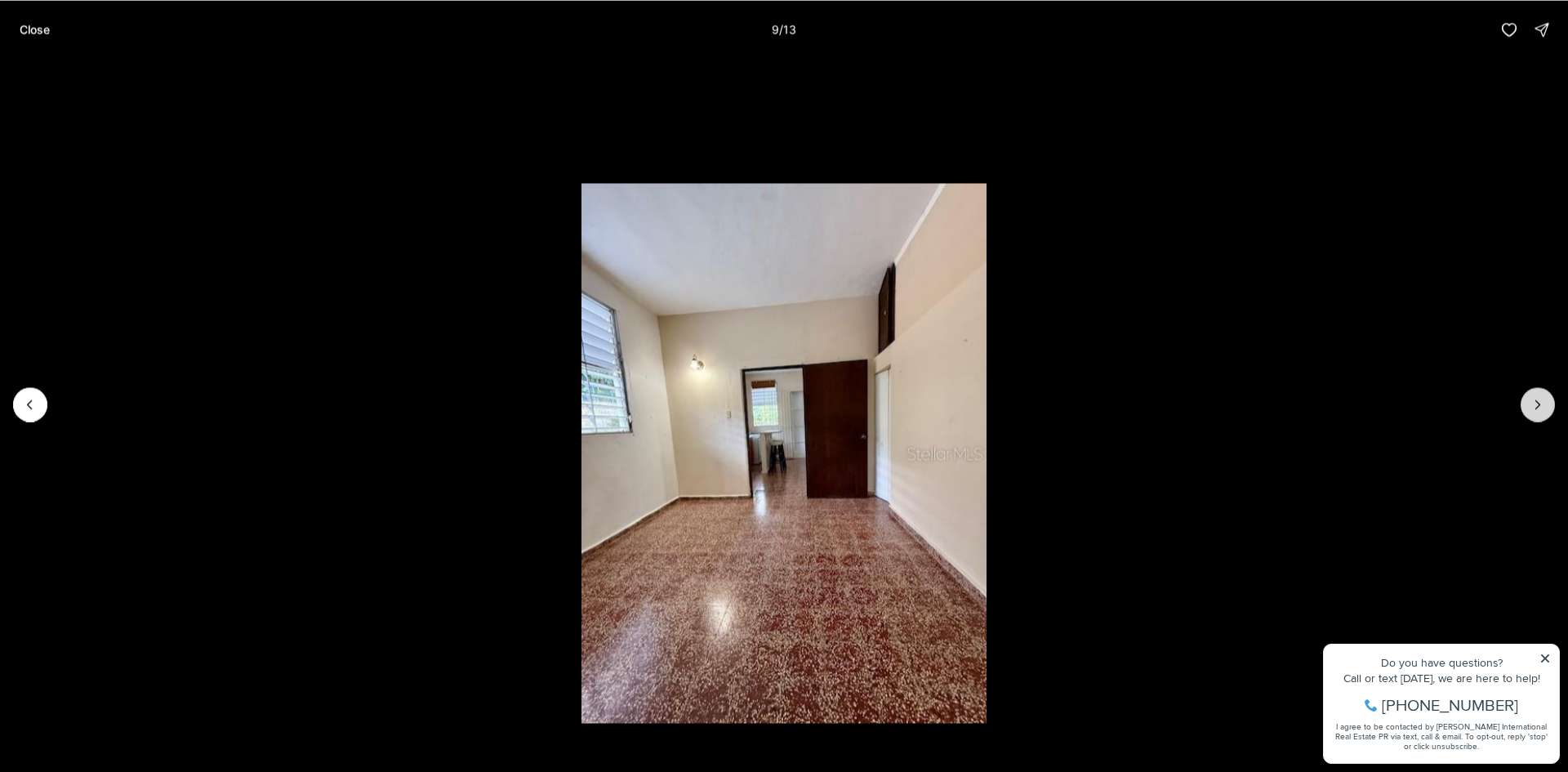
click at [1543, 402] on icon "Next slide" at bounding box center [1538, 404] width 17 height 17
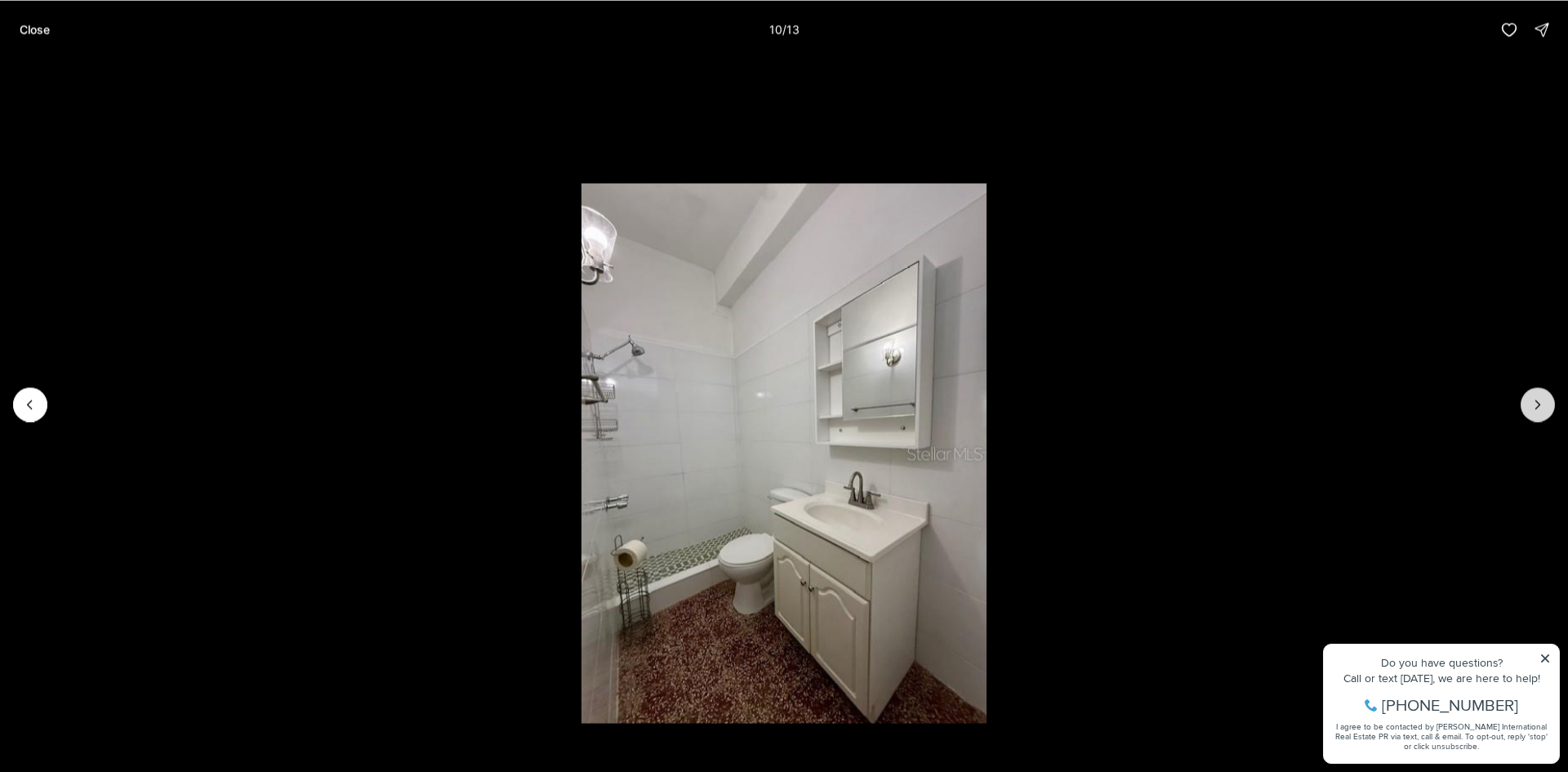
click at [1543, 402] on icon "Next slide" at bounding box center [1538, 404] width 17 height 17
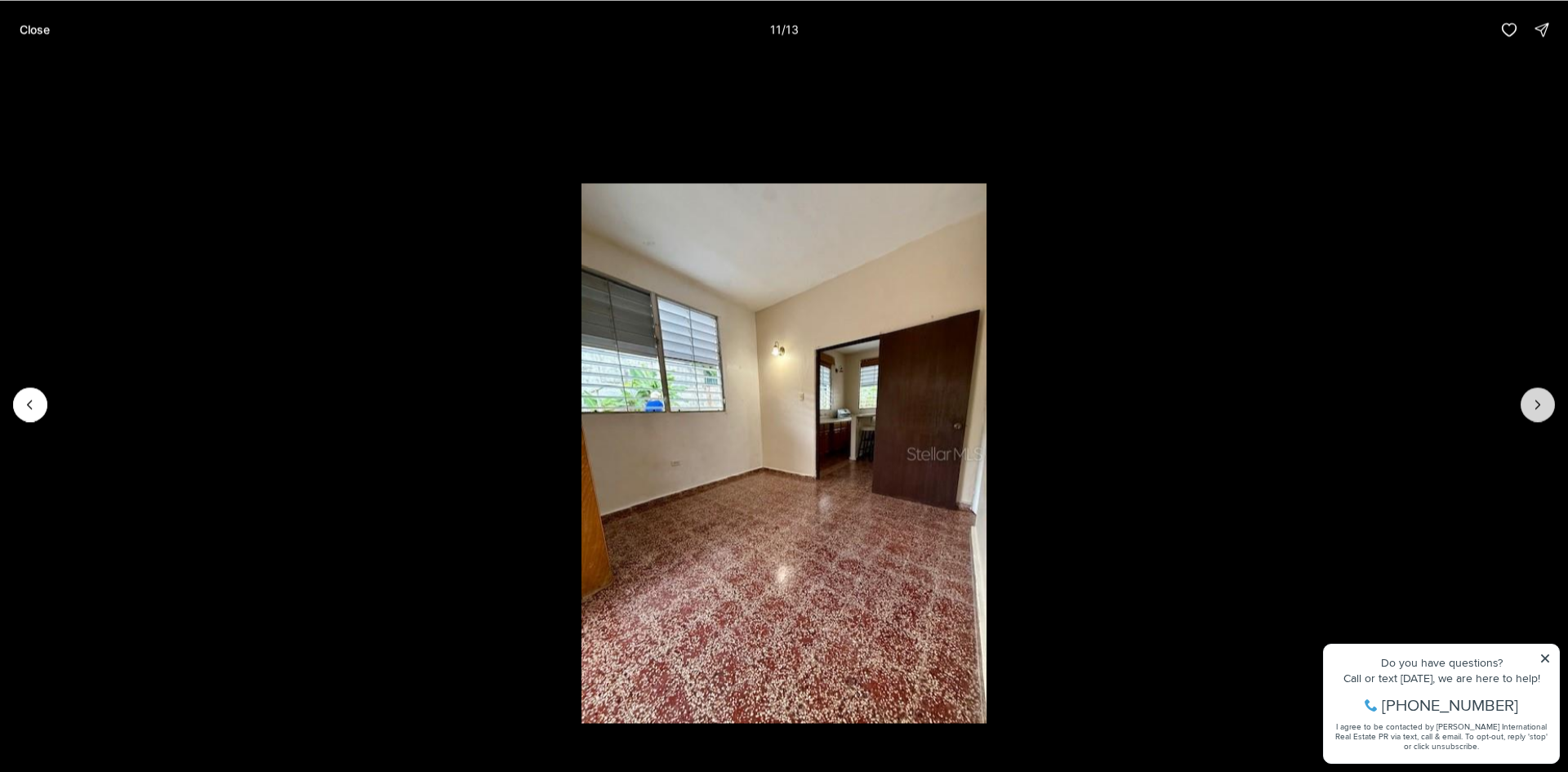
click at [1543, 402] on icon "Next slide" at bounding box center [1538, 404] width 17 height 17
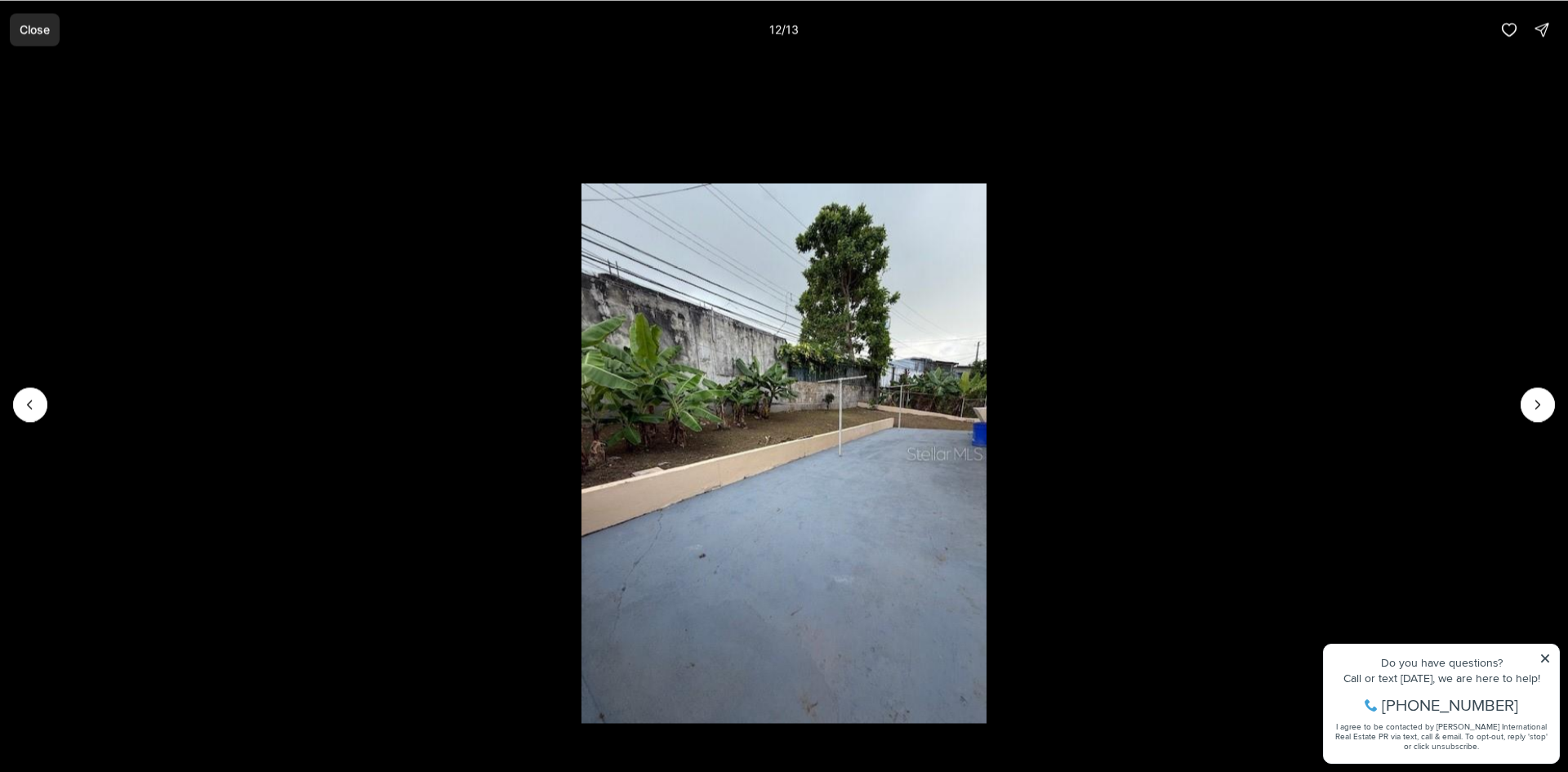
click at [47, 19] on button "Close" at bounding box center [35, 30] width 50 height 33
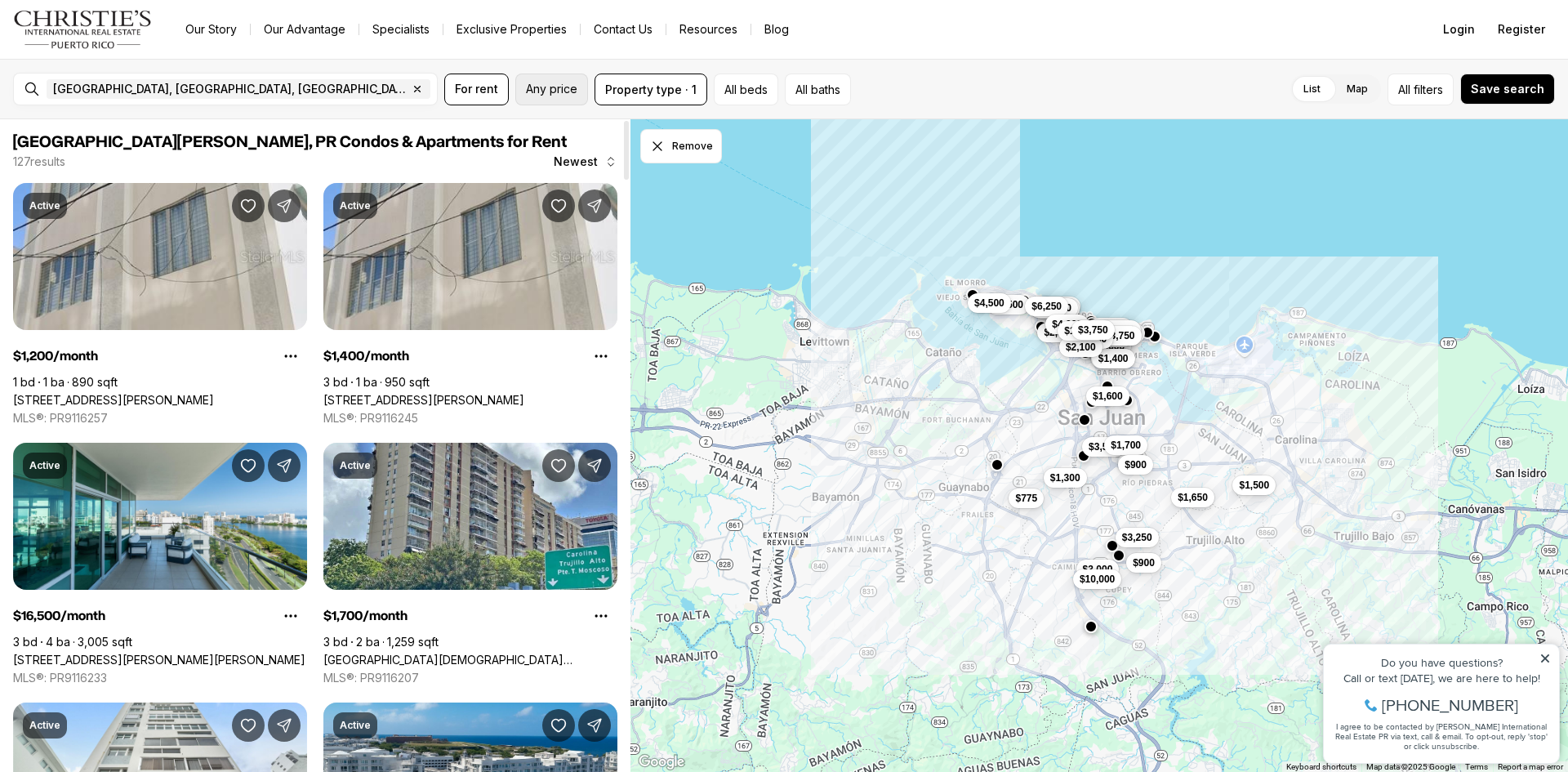
click at [536, 92] on span "Any price" at bounding box center [551, 89] width 51 height 13
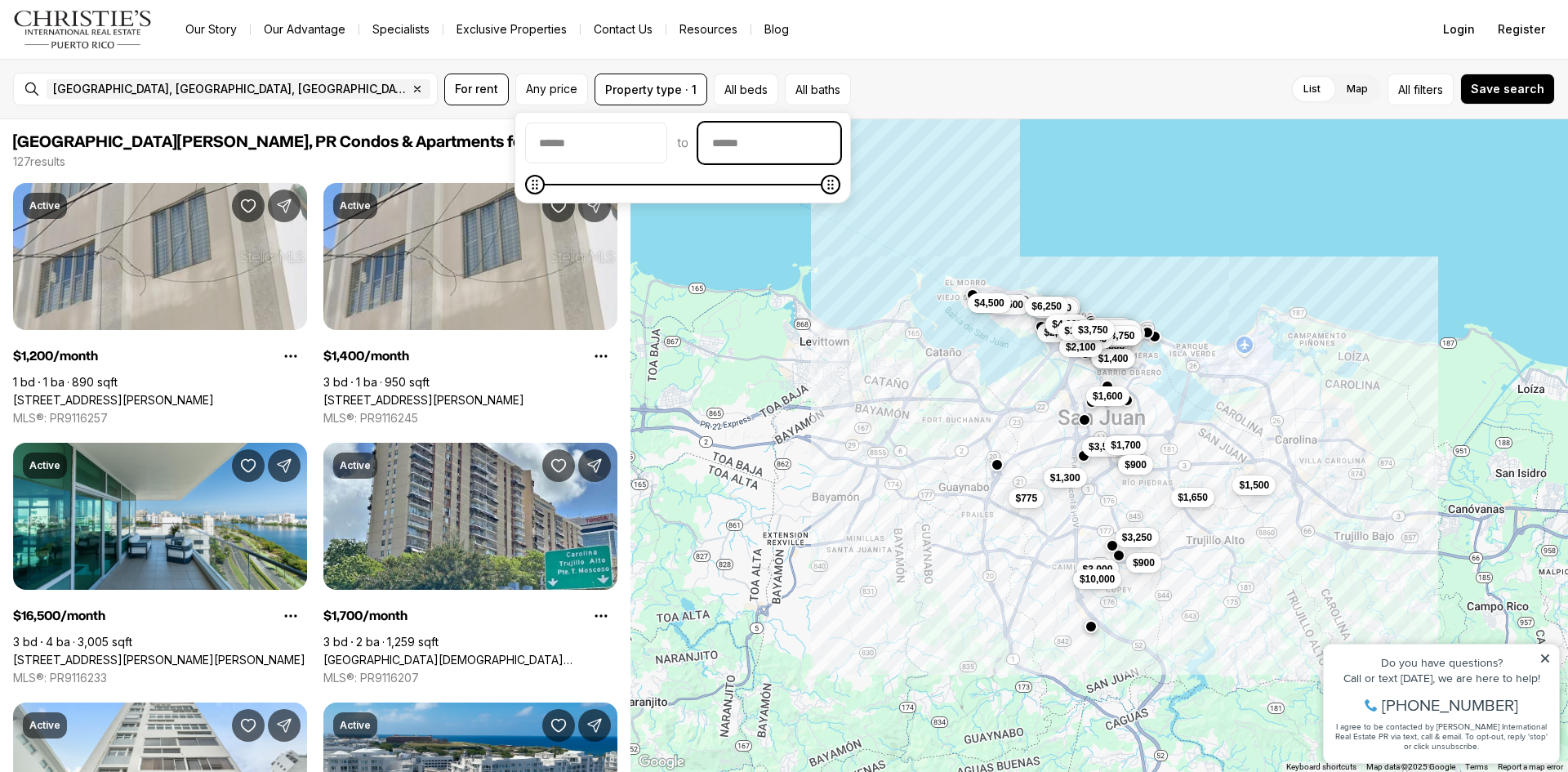
click at [787, 155] on input "priceMax" at bounding box center [770, 142] width 141 height 39
type input "******"
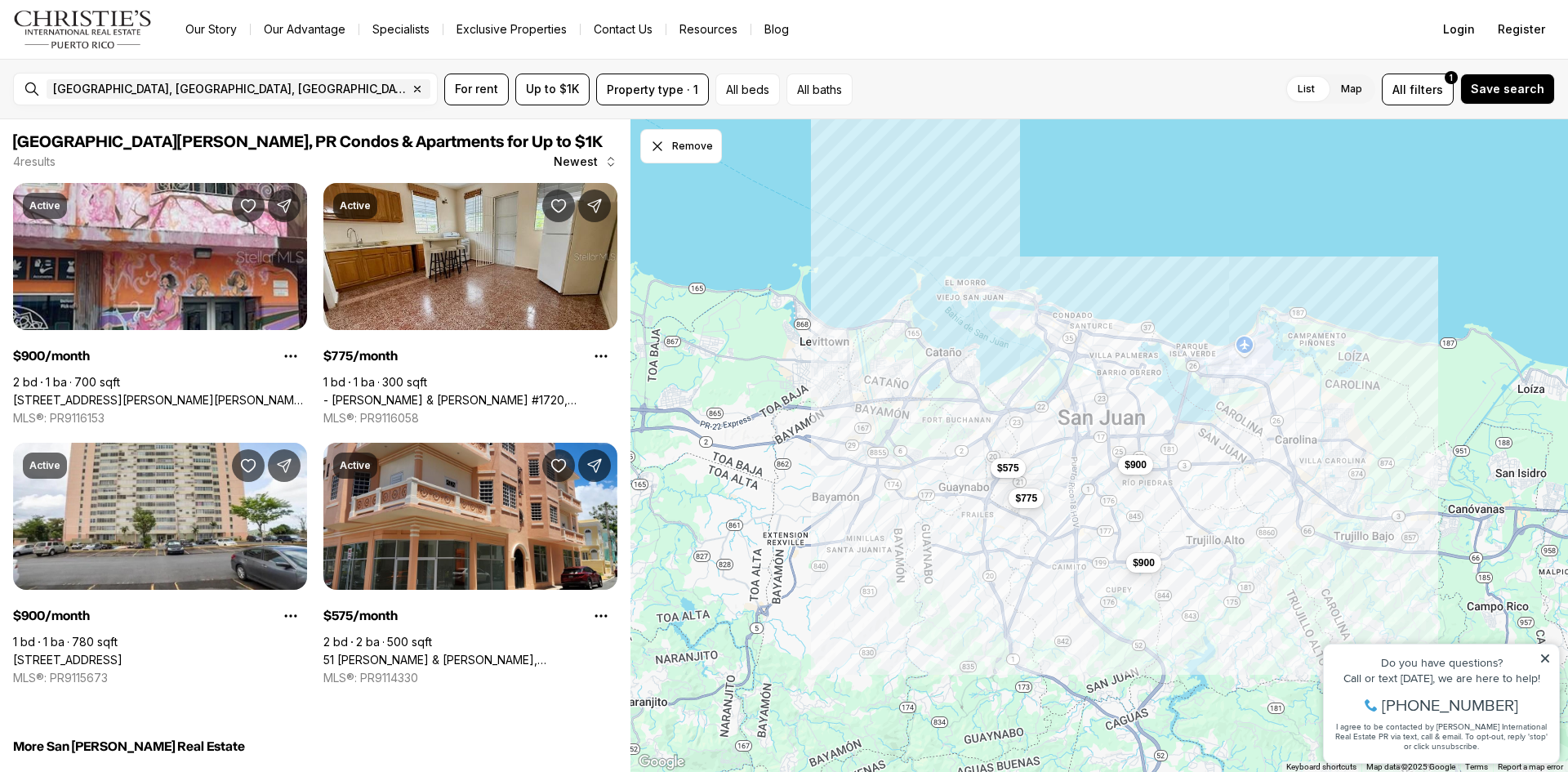
click at [922, 83] on div "List Map List Map All filters 1 Save search" at bounding box center [1207, 89] width 696 height 32
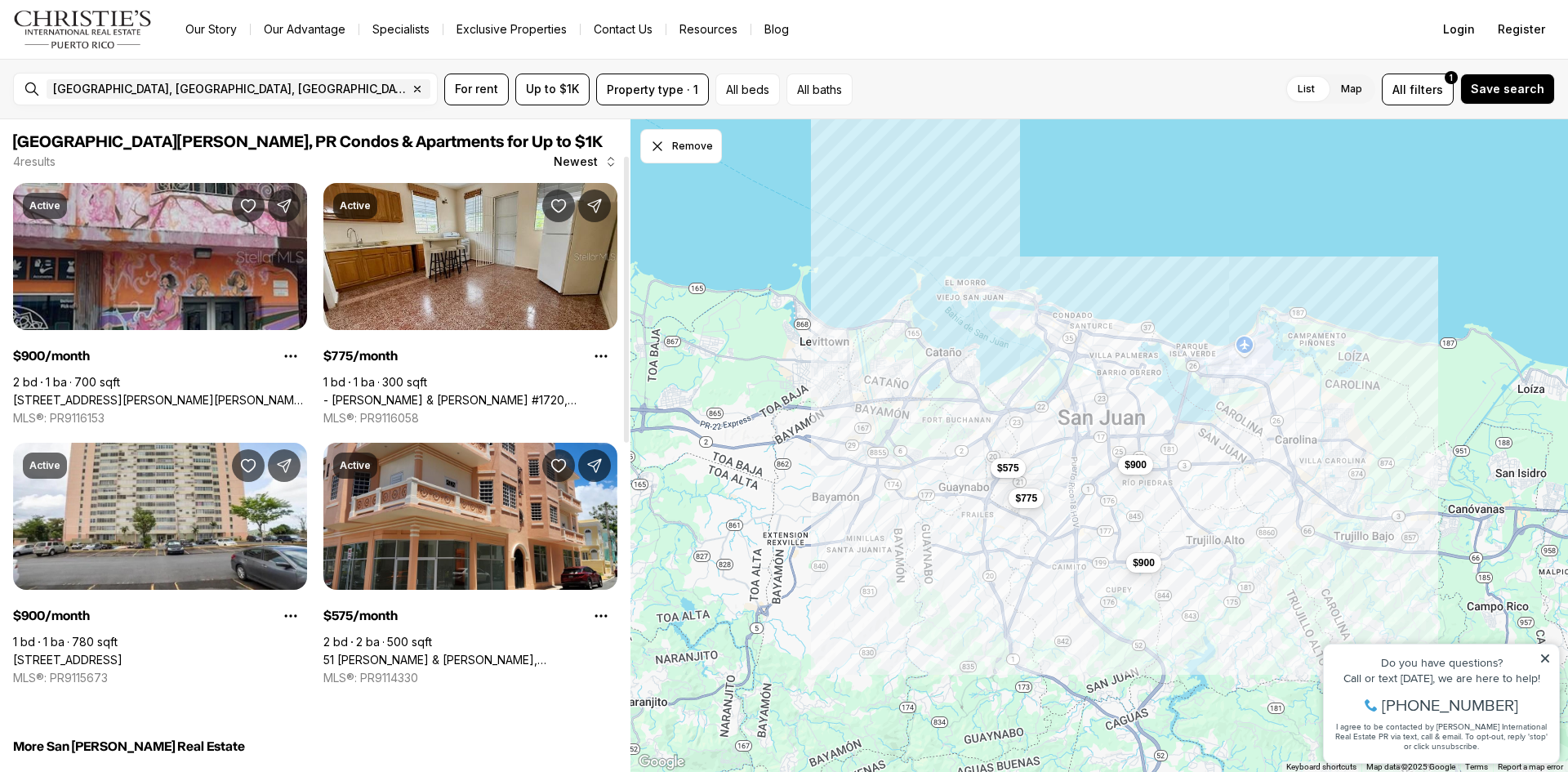
scroll to position [164, 0]
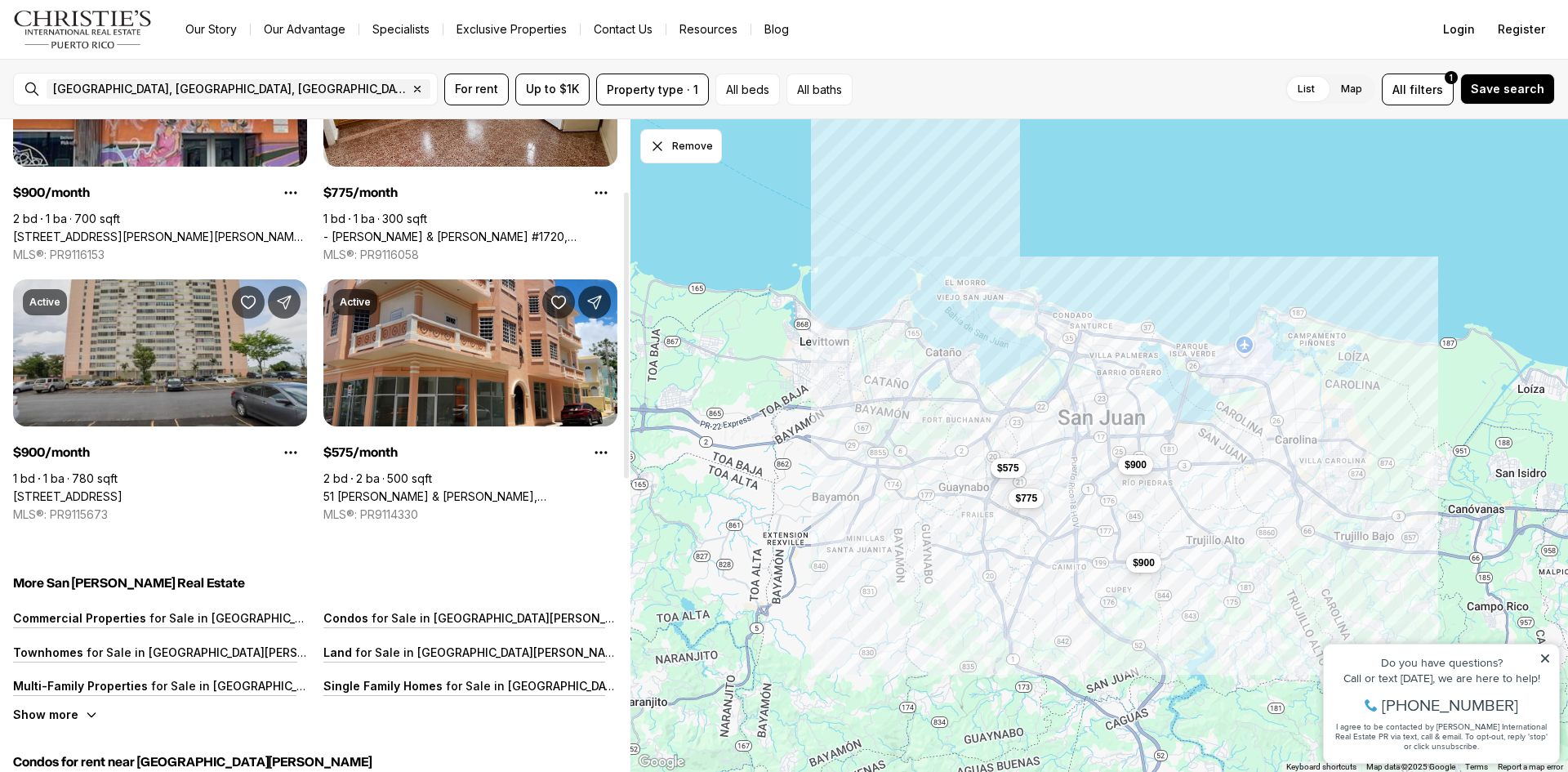
click at [100, 489] on link "[STREET_ADDRESS]" at bounding box center [68, 497] width 109 height 15
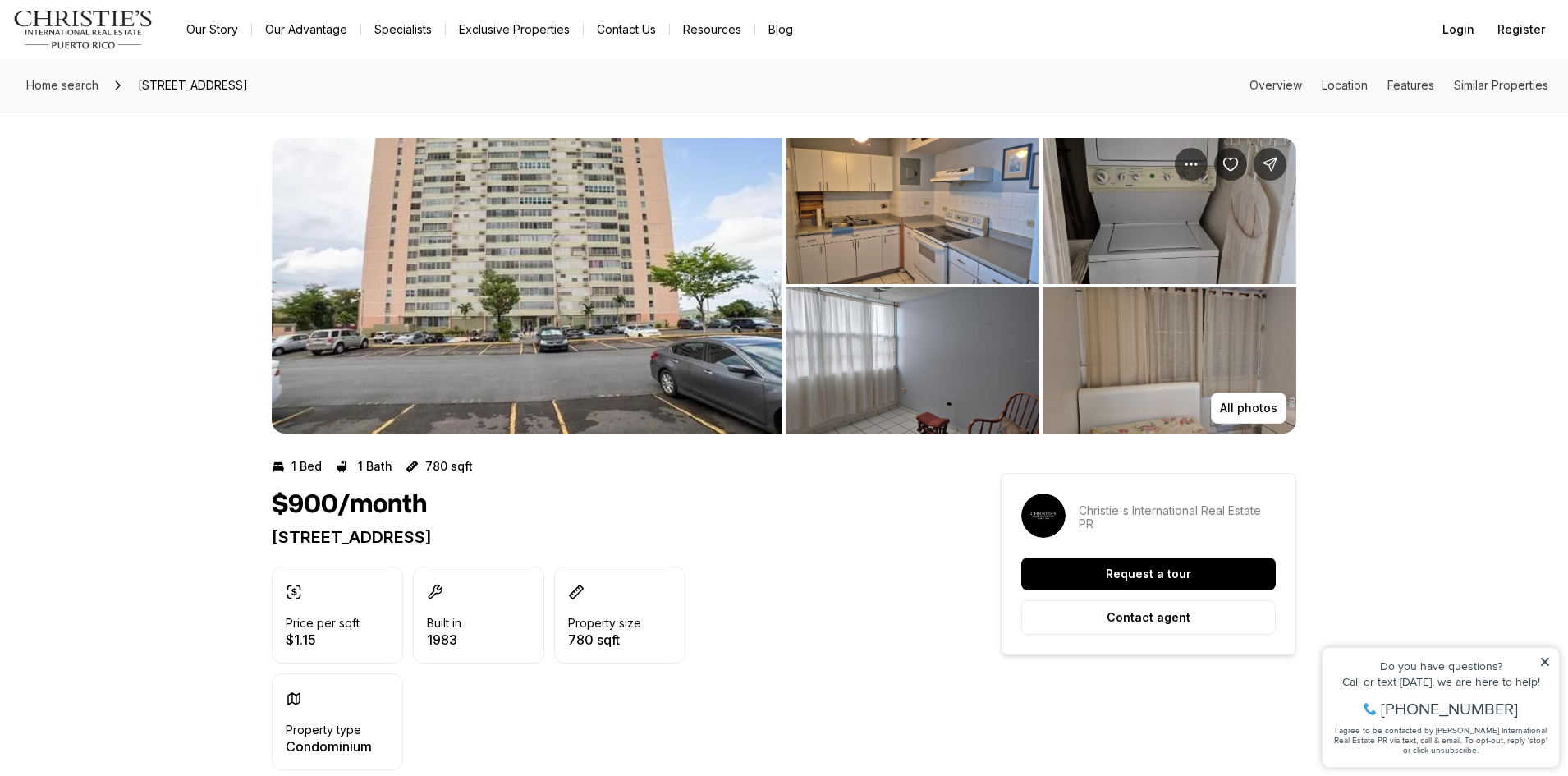
click at [478, 279] on img "View image gallery" at bounding box center [527, 286] width 511 height 296
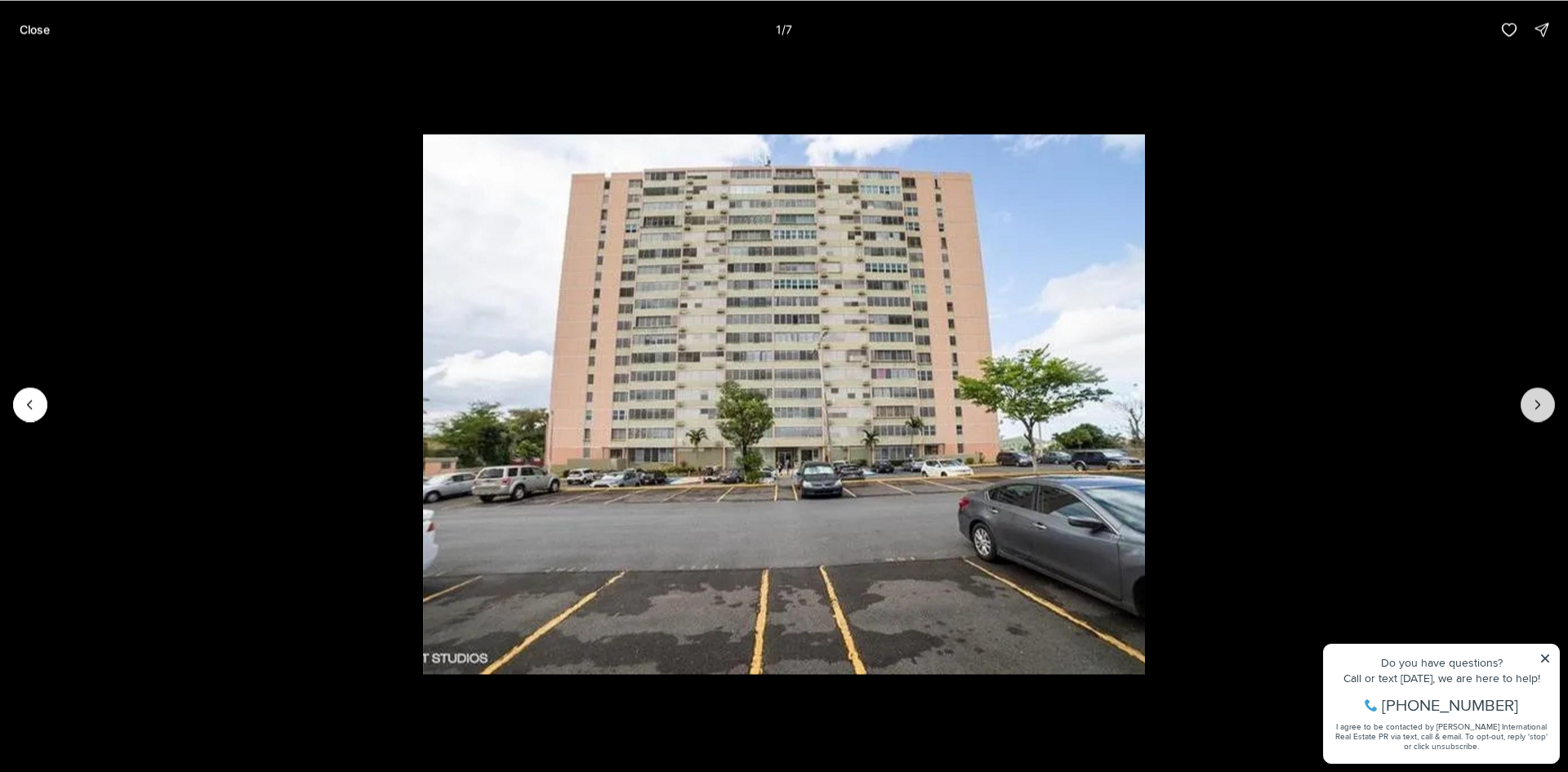
click at [1529, 398] on button "Next slide" at bounding box center [1537, 403] width 34 height 34
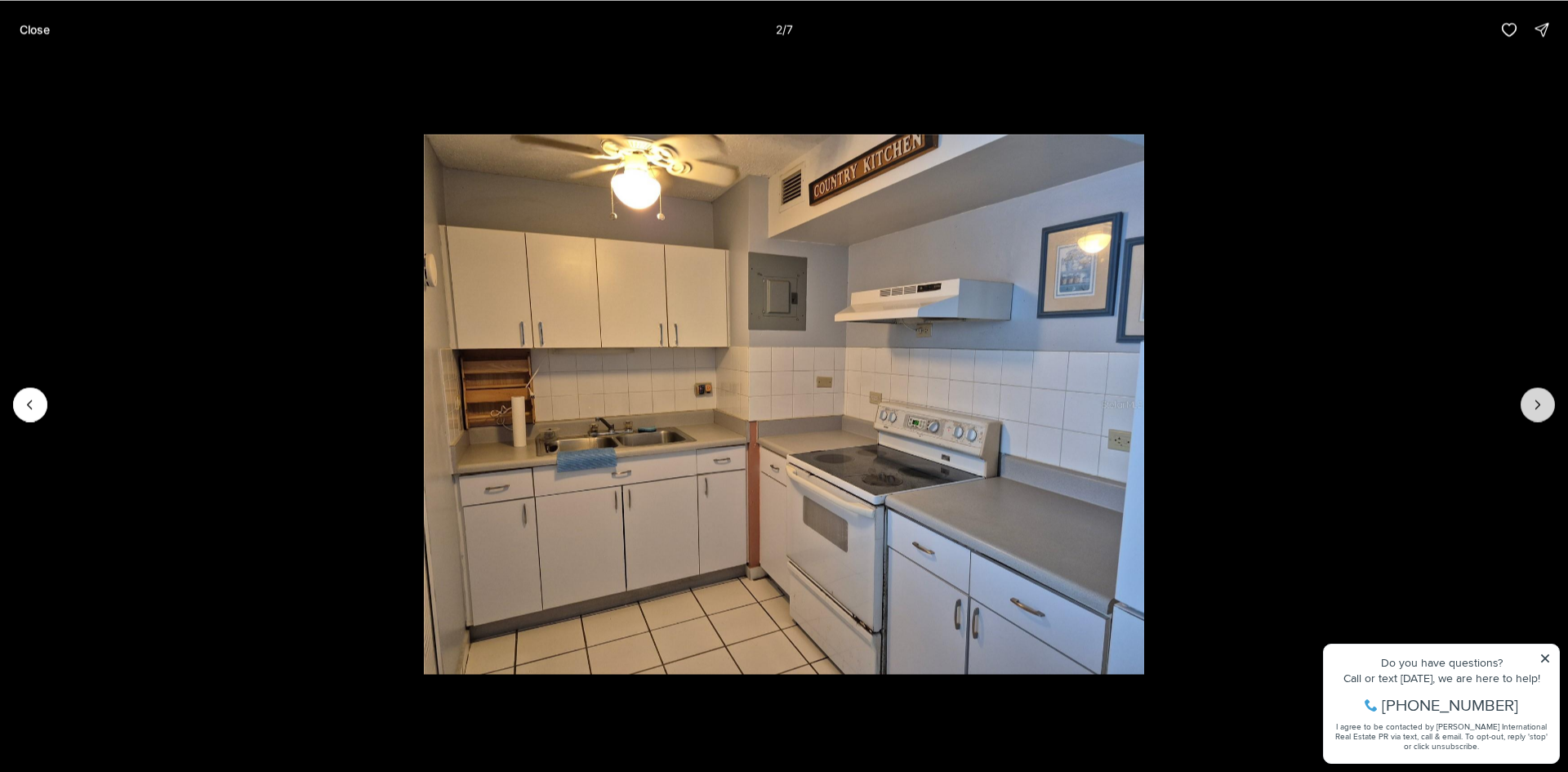
click at [1529, 398] on button "Next slide" at bounding box center [1537, 403] width 34 height 34
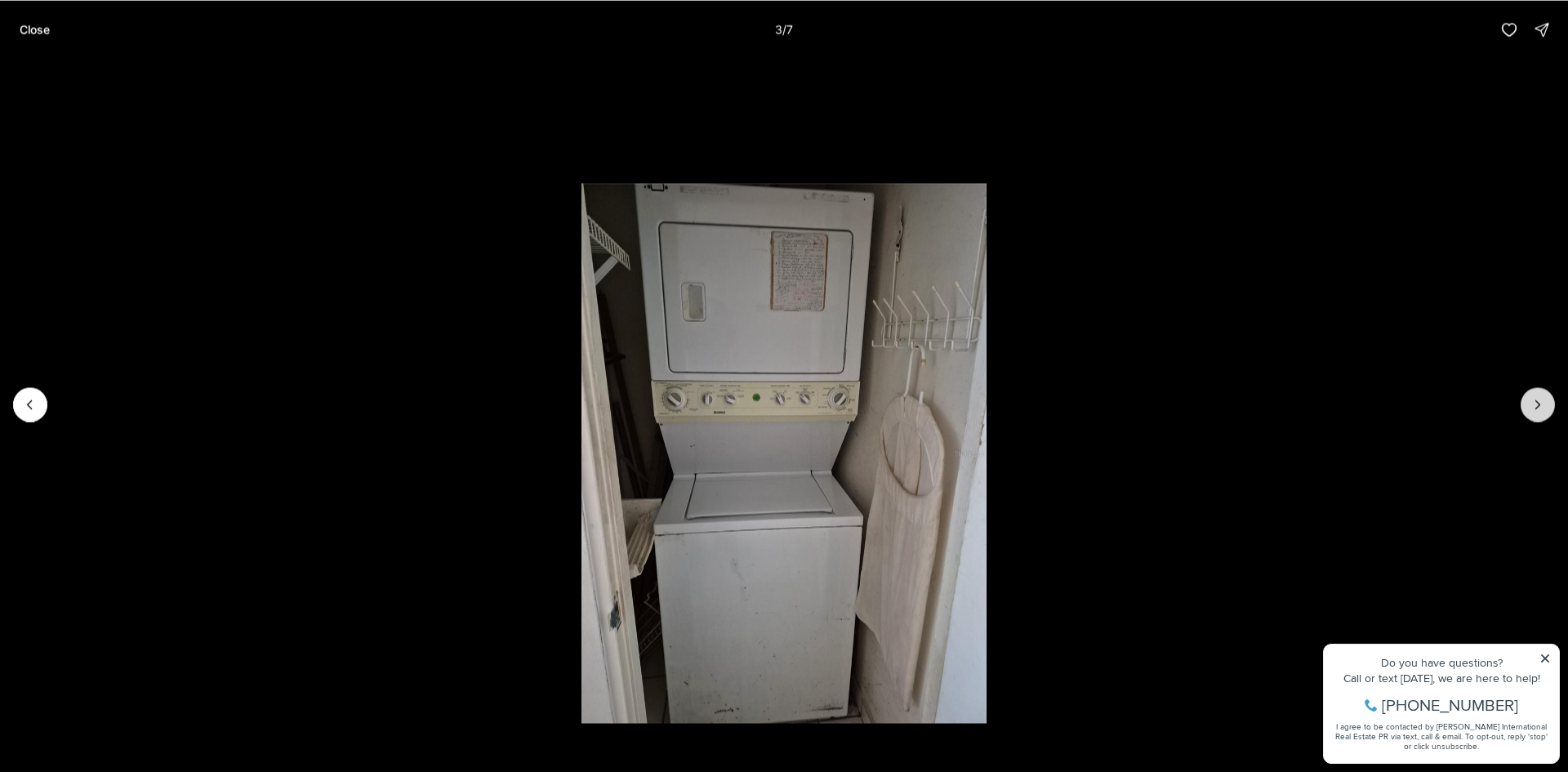
click at [1529, 398] on button "Next slide" at bounding box center [1537, 403] width 34 height 34
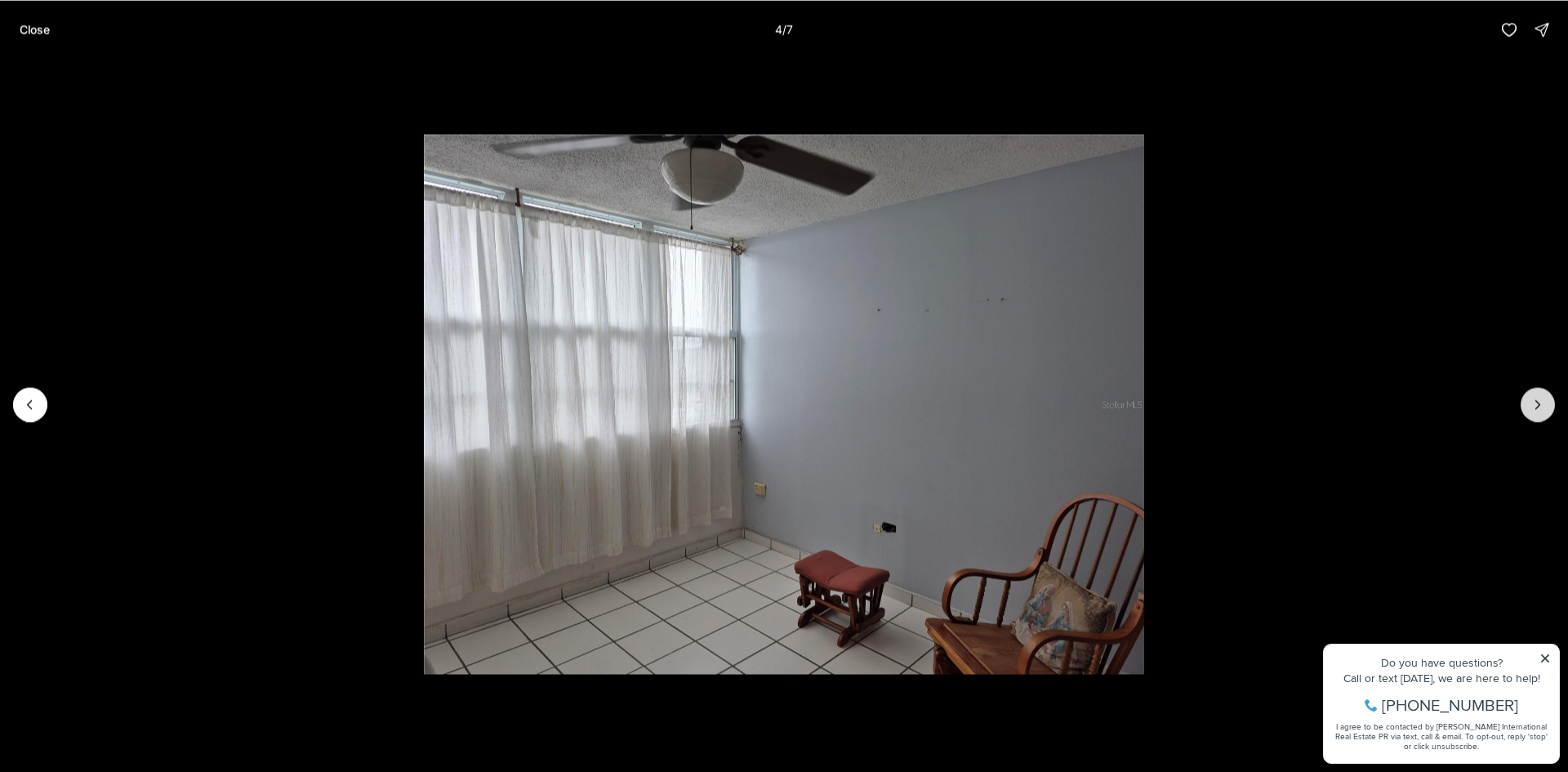
click at [1529, 398] on button "Next slide" at bounding box center [1537, 403] width 34 height 34
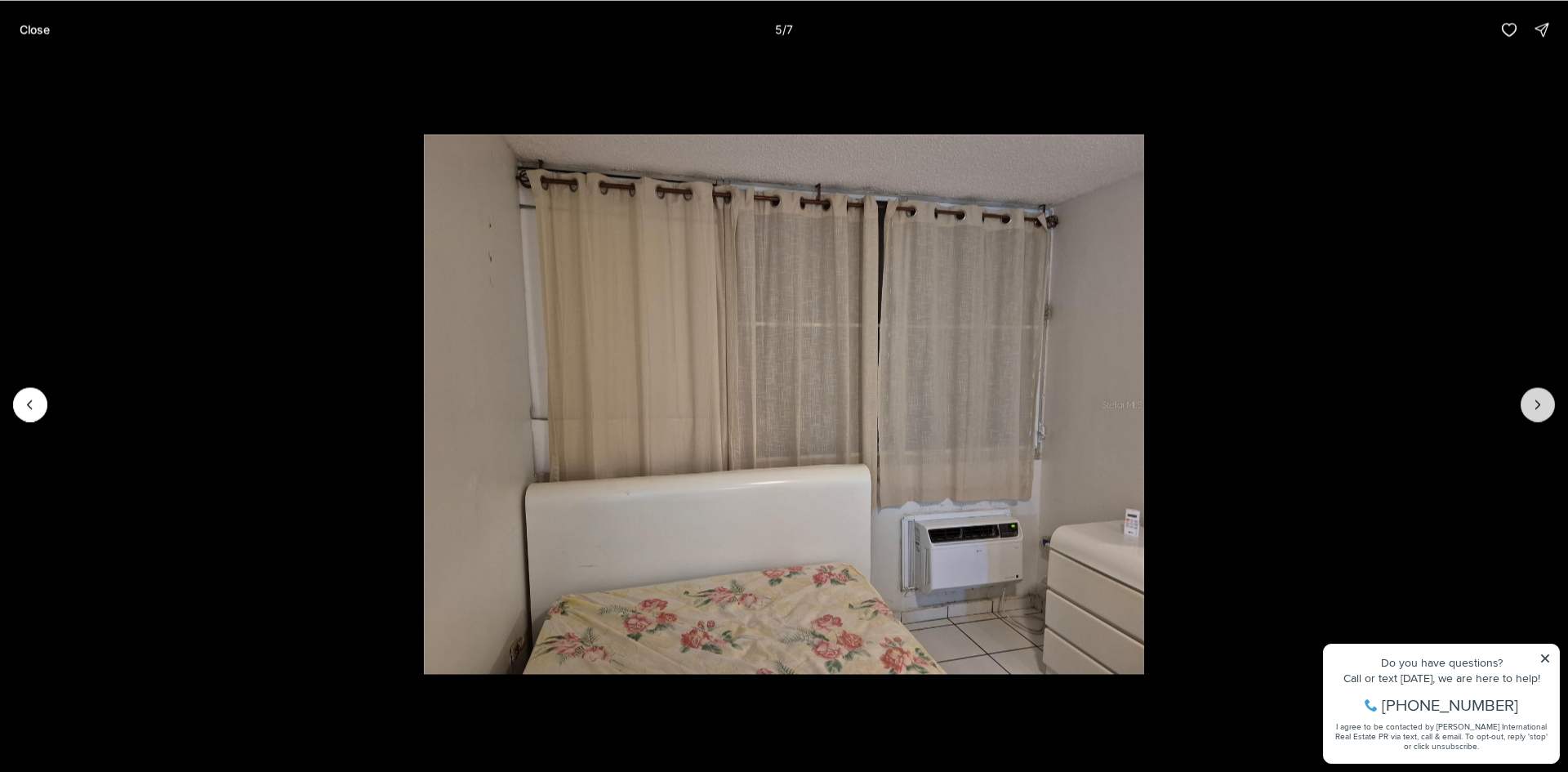
click at [1529, 398] on button "Next slide" at bounding box center [1537, 403] width 34 height 34
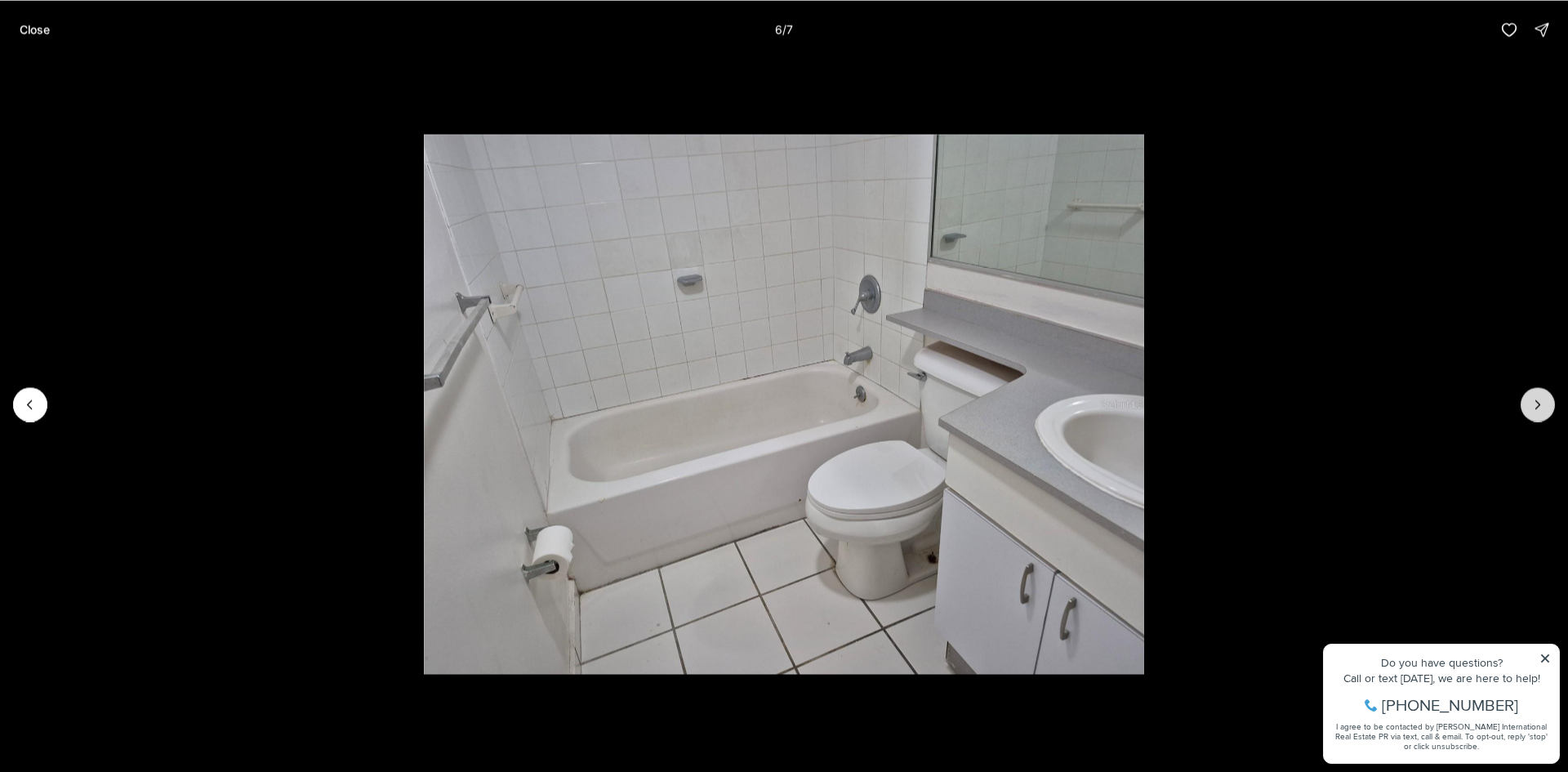
click at [1529, 398] on button "Next slide" at bounding box center [1537, 403] width 34 height 34
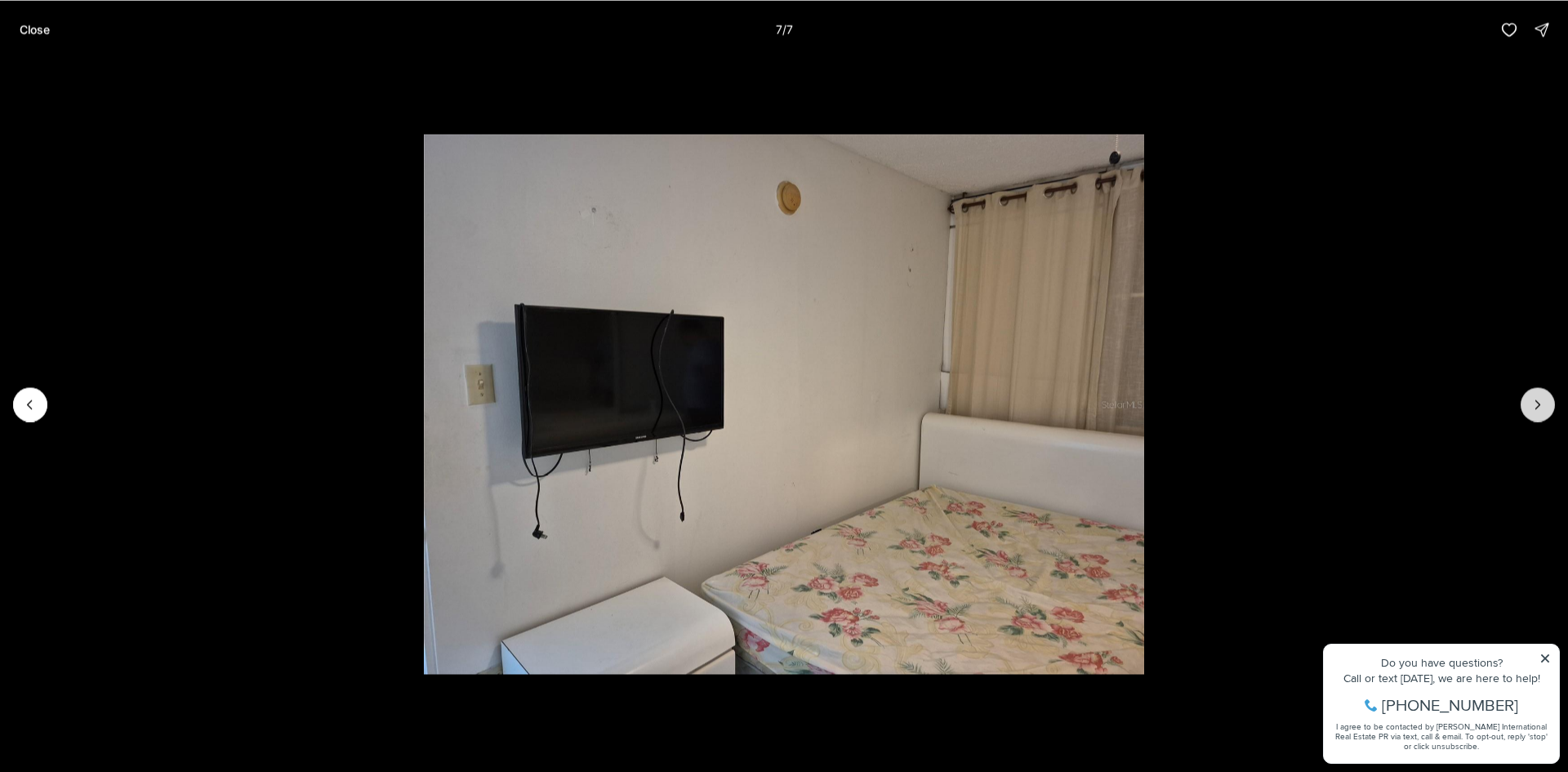
click at [1529, 398] on div at bounding box center [1537, 403] width 34 height 34
click at [32, 36] on p "Close" at bounding box center [35, 30] width 31 height 13
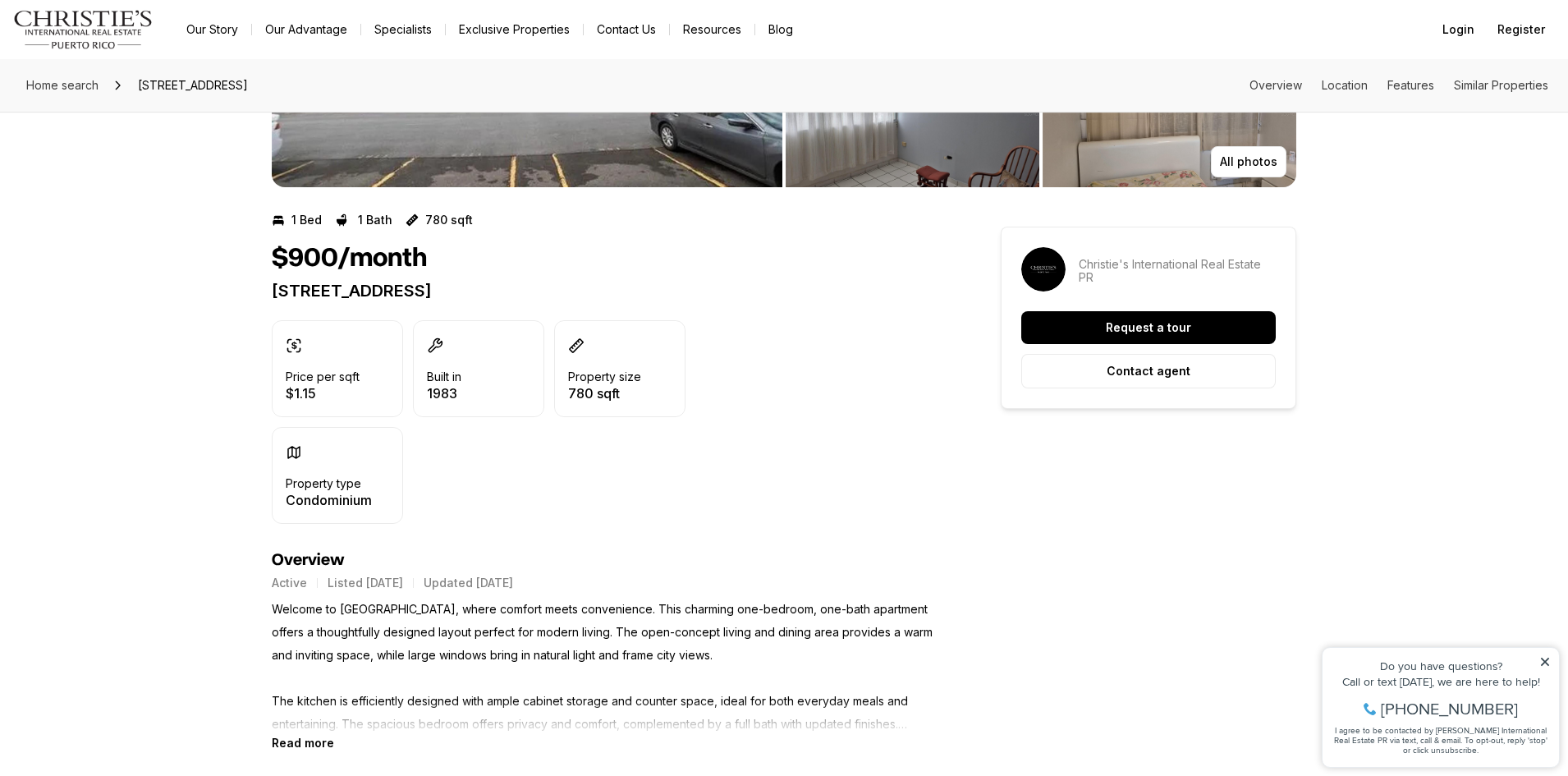
scroll to position [575, 0]
